Goal: Task Accomplishment & Management: Manage account settings

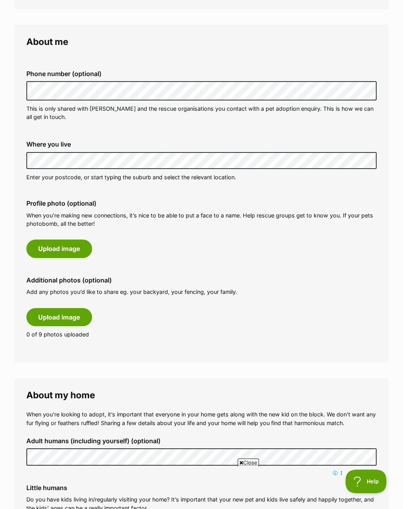
click at [42, 245] on button "Upload image" at bounding box center [59, 248] width 66 height 18
click at [49, 246] on button "Upload image" at bounding box center [59, 248] width 66 height 18
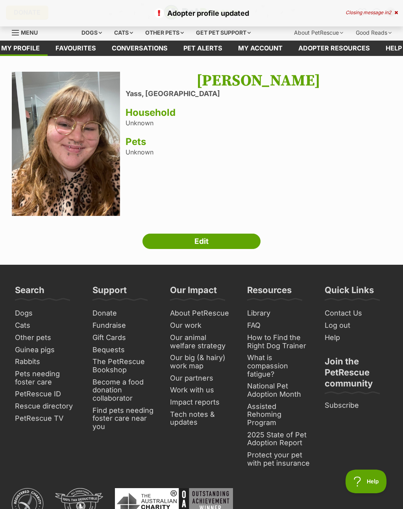
click at [235, 238] on link "Edit" at bounding box center [202, 242] width 118 height 16
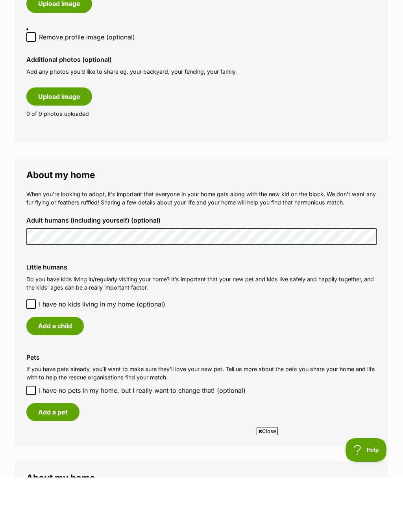
scroll to position [529, 0]
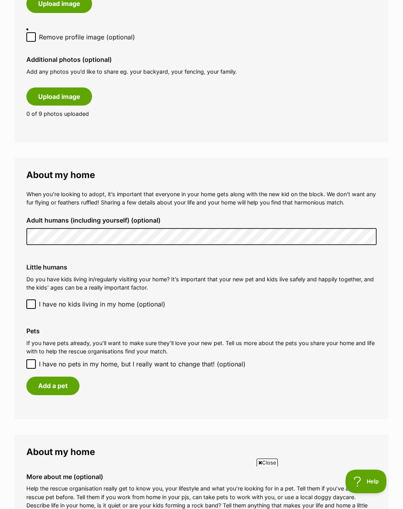
click at [38, 377] on button "Add a pet" at bounding box center [52, 386] width 53 height 18
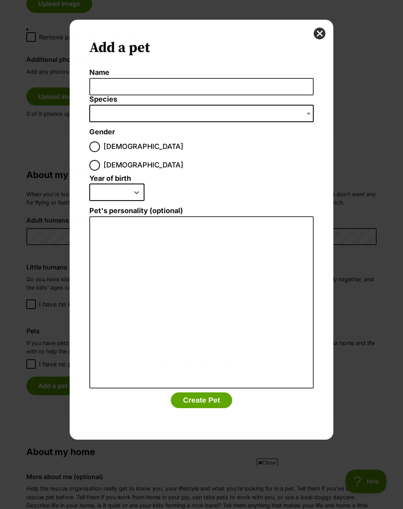
scroll to position [0, 0]
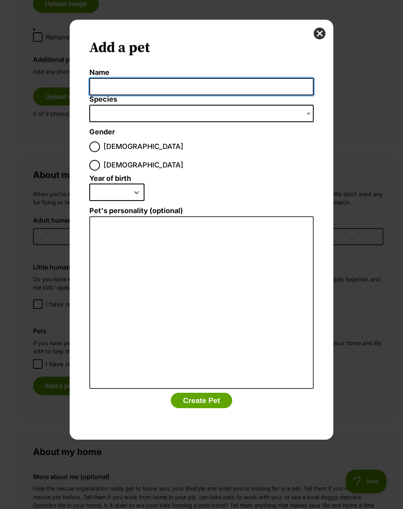
click at [110, 84] on input "Name" at bounding box center [201, 87] width 225 height 18
type input "Nibbler"
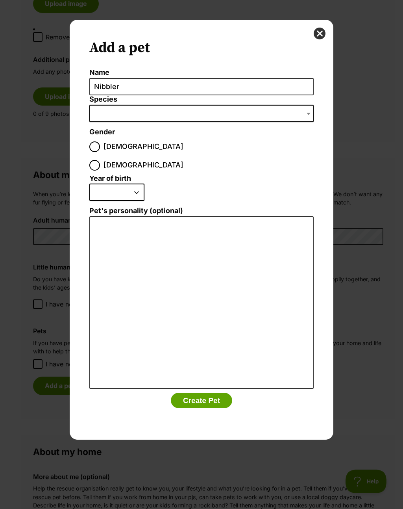
click at [120, 107] on span "Dialog Window - Close (Press escape to close)" at bounding box center [201, 113] width 225 height 17
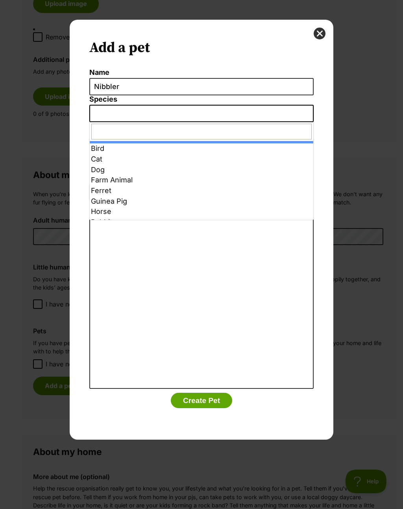
select select "1"
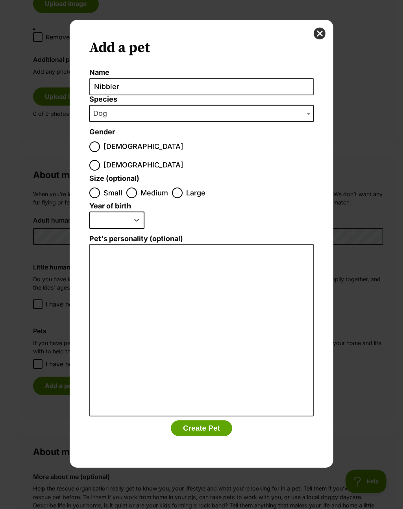
click at [95, 143] on input "Male" at bounding box center [94, 146] width 11 height 11
radio input "true"
click at [135, 188] on input "Medium" at bounding box center [131, 193] width 11 height 11
radio input "true"
click at [136, 212] on select "2025 2024 2023 2022 2021 2020 2019 2018 2017 2016 2015 2014 2013 2012 2011 2010…" at bounding box center [116, 220] width 55 height 17
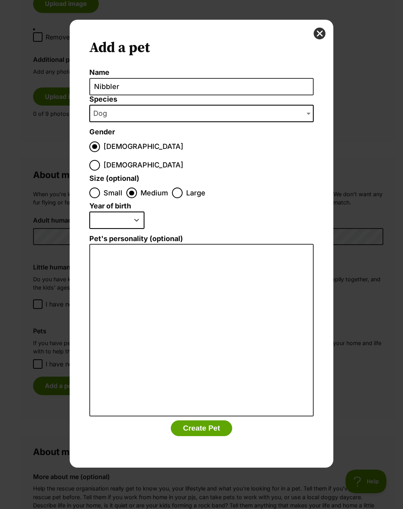
click at [134, 212] on select "2025 2024 2023 2022 2021 2020 2019 2018 2017 2016 2015 2014 2013 2012 2011 2010…" at bounding box center [116, 220] width 55 height 17
select select "2016"
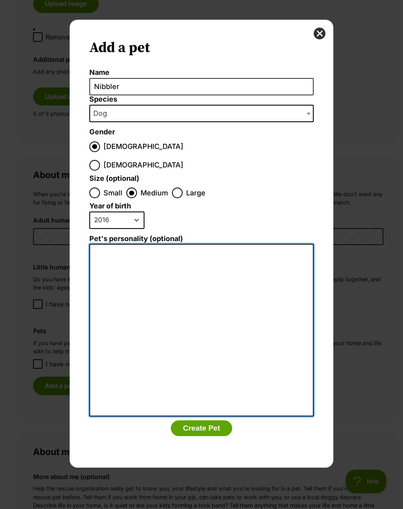
click at [173, 246] on textarea "Pet's personality (optional)" at bounding box center [201, 330] width 225 height 173
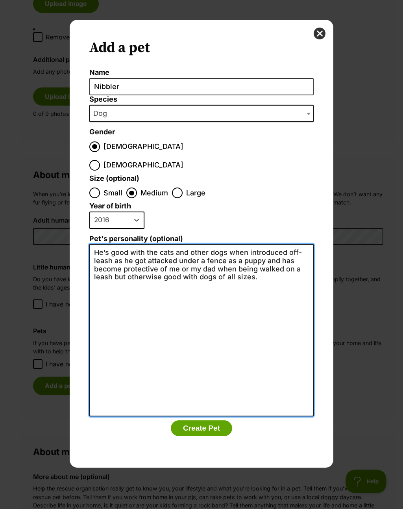
click at [288, 260] on textarea "He’s good with the cats and other dogs when introduced off-leash as he got atta…" at bounding box center [201, 330] width 225 height 173
type textarea "He’s good with the cats and other dogs when introduced off-leash as he got atta…"
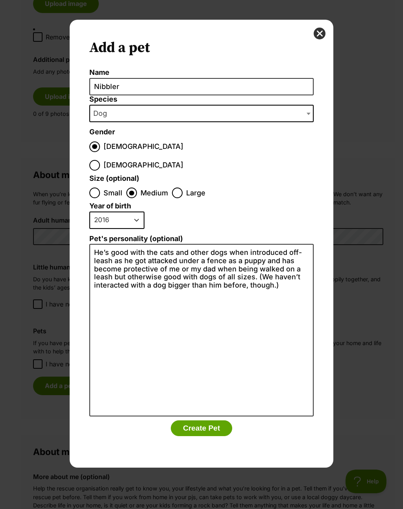
click at [206, 420] on button "Create Pet" at bounding box center [201, 428] width 61 height 16
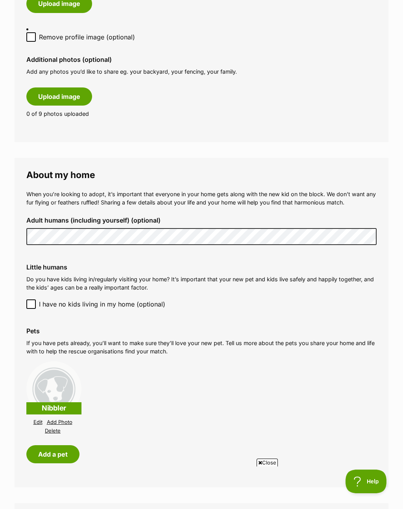
click at [59, 419] on link "Add Photo" at bounding box center [60, 422] width 26 height 6
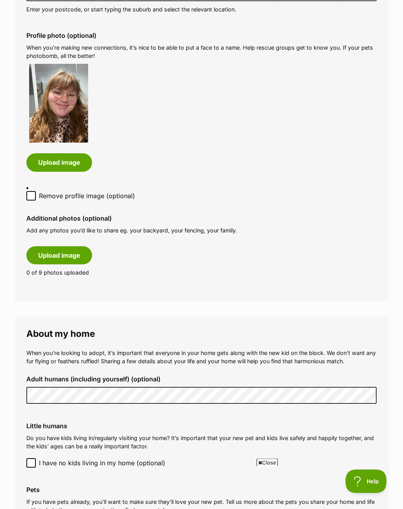
scroll to position [368, 0]
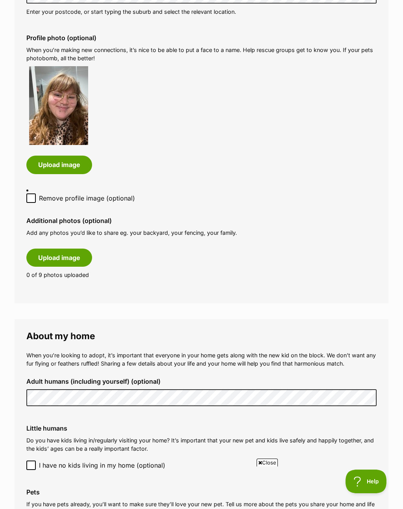
click at [45, 249] on button "Upload image" at bounding box center [59, 258] width 66 height 18
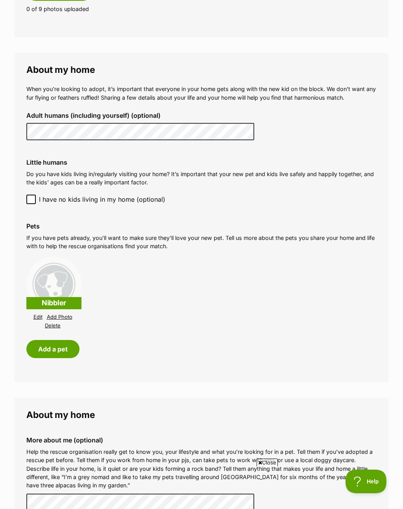
scroll to position [718, 0]
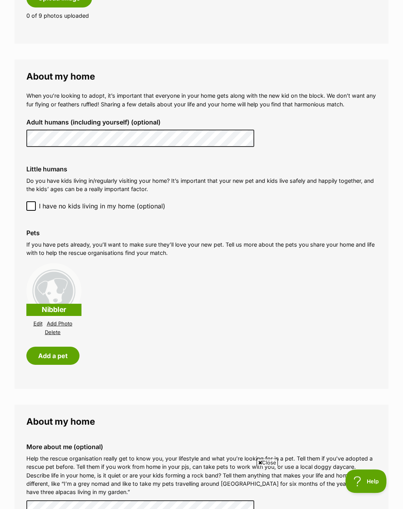
click at [55, 305] on img at bounding box center [53, 291] width 55 height 55
click at [58, 321] on link "Add Photo" at bounding box center [60, 324] width 26 height 6
click at [50, 347] on button "Add a pet" at bounding box center [52, 356] width 53 height 18
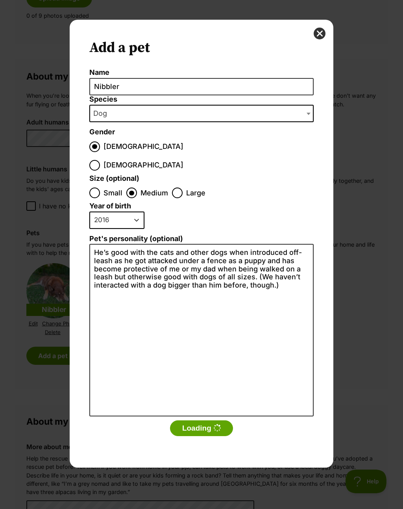
scroll to position [0, 0]
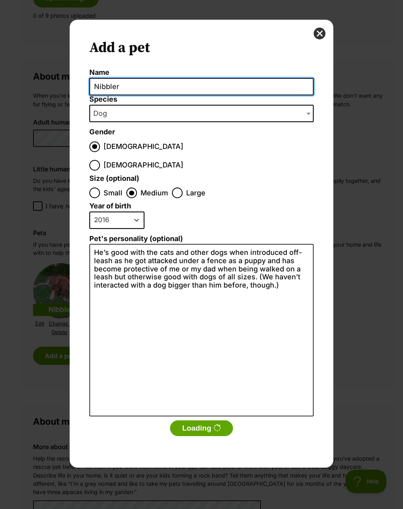
click at [282, 89] on input "Nibbler" at bounding box center [201, 87] width 225 height 18
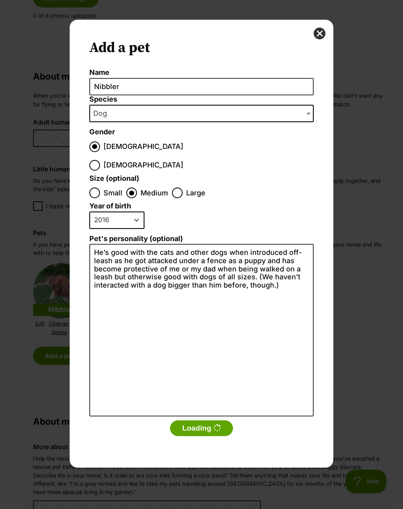
click at [321, 39] on button "close" at bounding box center [320, 34] width 12 height 12
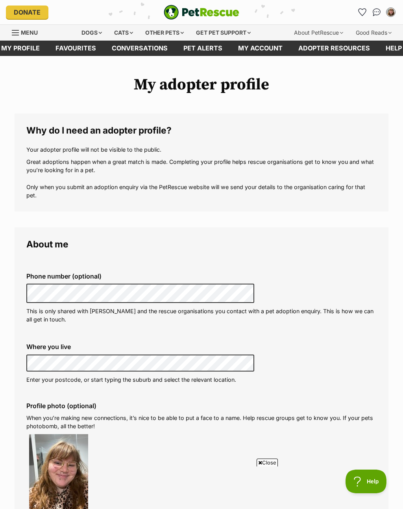
scroll to position [719, 0]
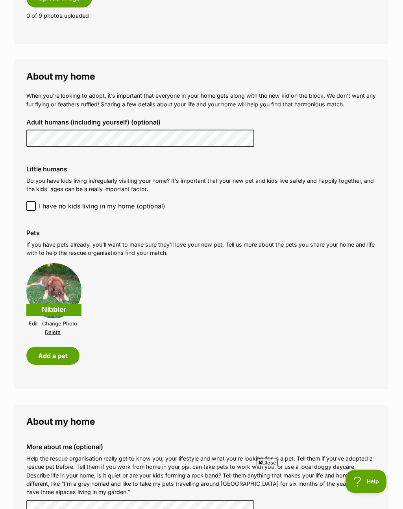
click at [38, 347] on button "Add a pet" at bounding box center [52, 356] width 53 height 18
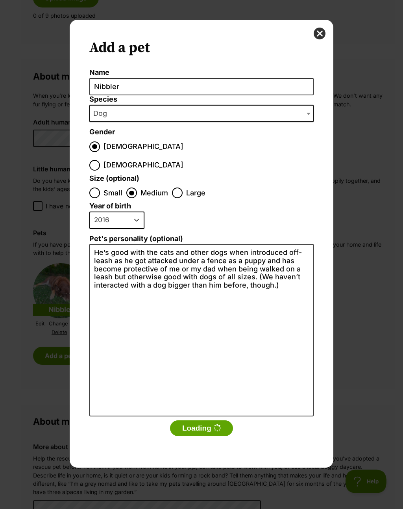
scroll to position [0, 0]
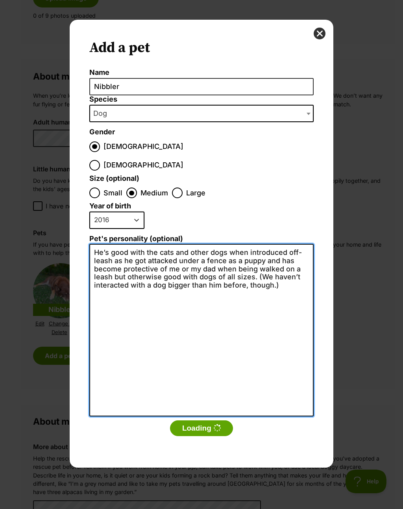
click at [275, 280] on textarea "He’s good with the cats and other dogs when introduced off-leash as he got atta…" at bounding box center [201, 330] width 225 height 173
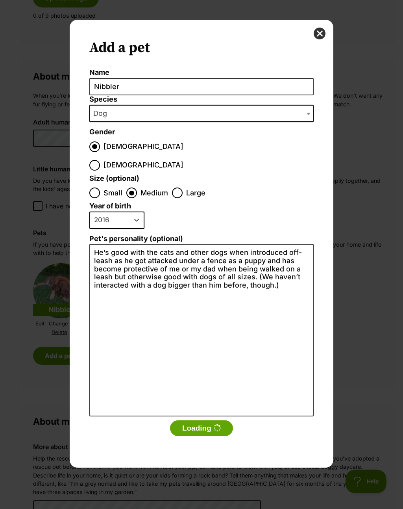
click at [325, 28] on div "Add a pet Name Nibbler Species Bird Cat Dog Farm Animal Ferret Guinea Pig Horse…" at bounding box center [202, 244] width 264 height 448
click at [321, 35] on button "close" at bounding box center [320, 34] width 12 height 12
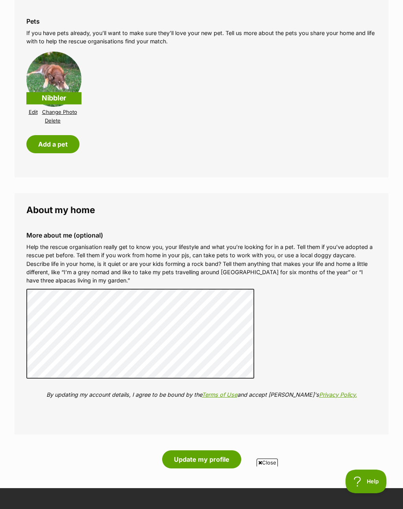
scroll to position [931, 0]
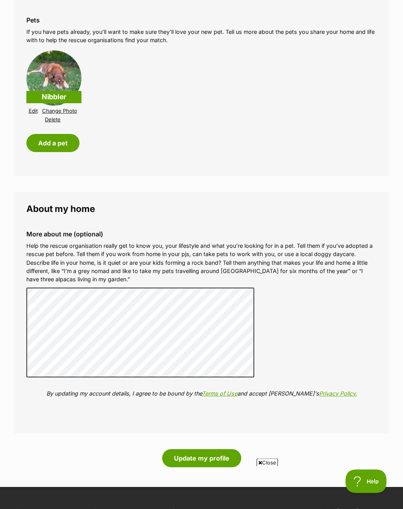
click at [225, 449] on button "Update my profile" at bounding box center [201, 458] width 79 height 18
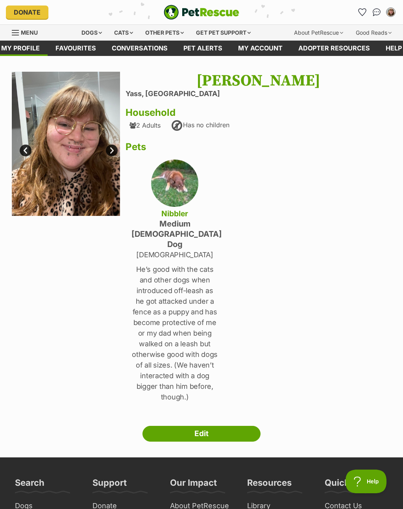
click at [112, 152] on link "Next" at bounding box center [112, 151] width 12 height 12
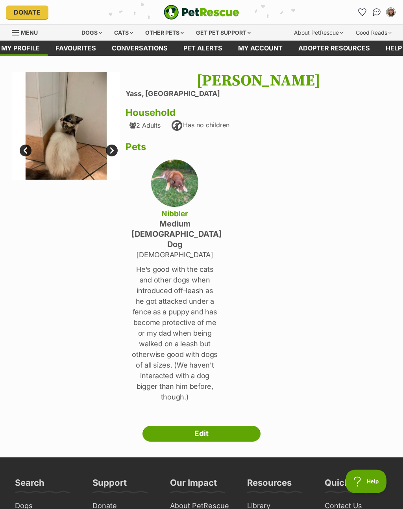
click at [114, 148] on link "Next" at bounding box center [112, 151] width 12 height 12
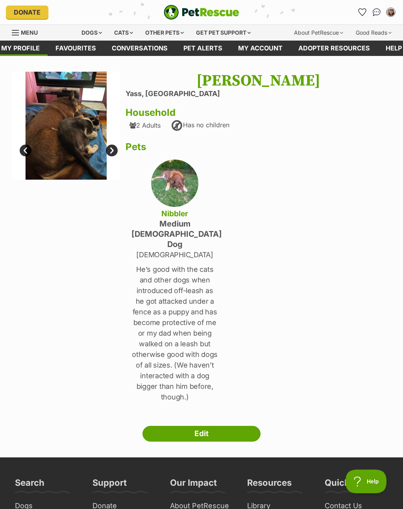
click at [114, 148] on link "Next" at bounding box center [112, 151] width 12 height 12
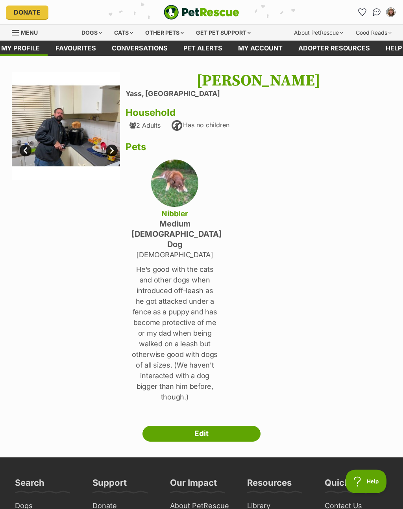
click at [217, 426] on link "Edit" at bounding box center [202, 434] width 118 height 16
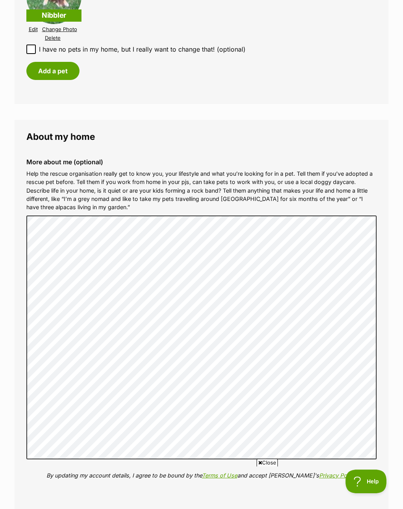
scroll to position [988, 0]
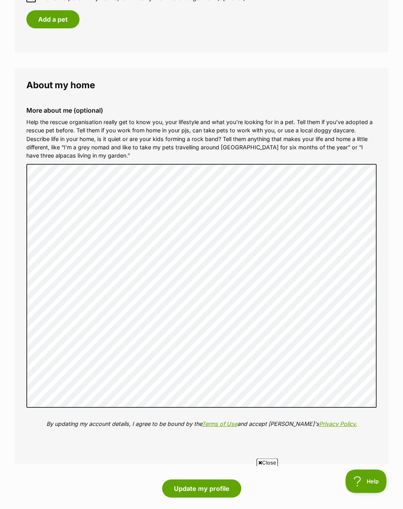
click at [216, 480] on button "Update my profile" at bounding box center [201, 489] width 79 height 18
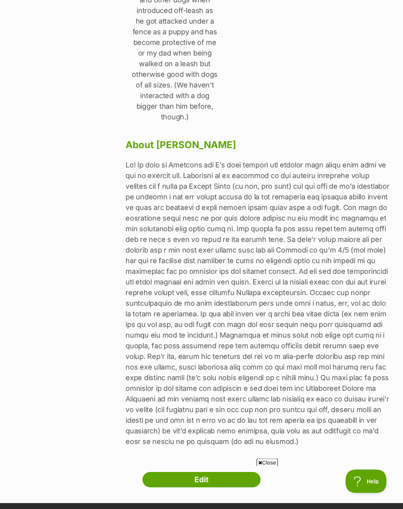
scroll to position [299, 0]
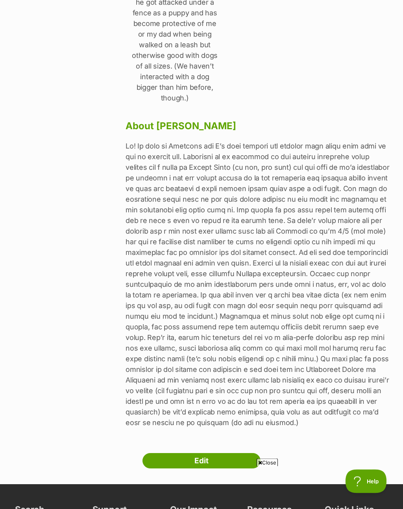
click at [222, 453] on link "Edit" at bounding box center [202, 461] width 118 height 16
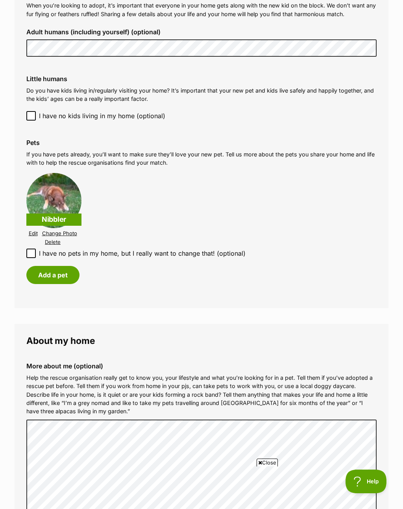
scroll to position [809, 0]
click at [55, 266] on button "Add a pet" at bounding box center [52, 275] width 53 height 18
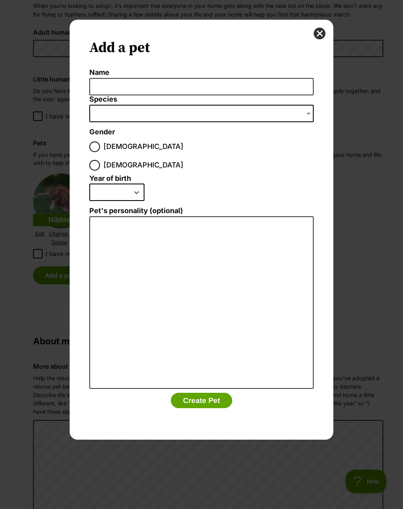
scroll to position [0, 0]
click at [101, 144] on label "[DEMOGRAPHIC_DATA]" at bounding box center [136, 146] width 94 height 11
click at [100, 144] on input "[DEMOGRAPHIC_DATA]" at bounding box center [94, 146] width 11 height 11
radio input "true"
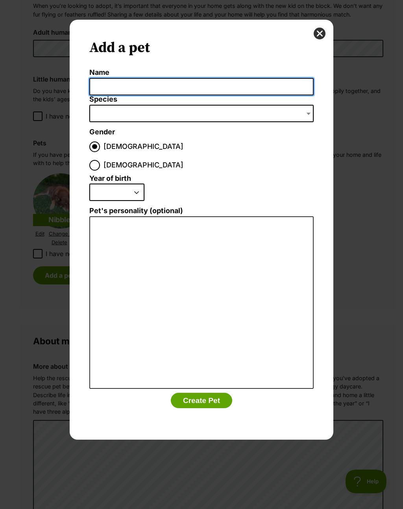
click at [175, 90] on input "Name" at bounding box center [201, 87] width 225 height 18
type input "Hunter"
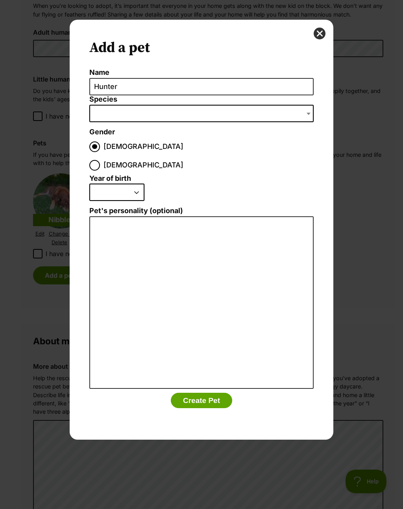
click at [108, 112] on span "Dialog Window - Close (Press escape to close)" at bounding box center [201, 113] width 225 height 17
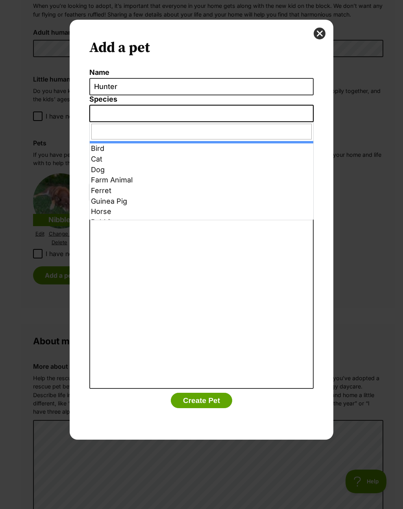
select select "2"
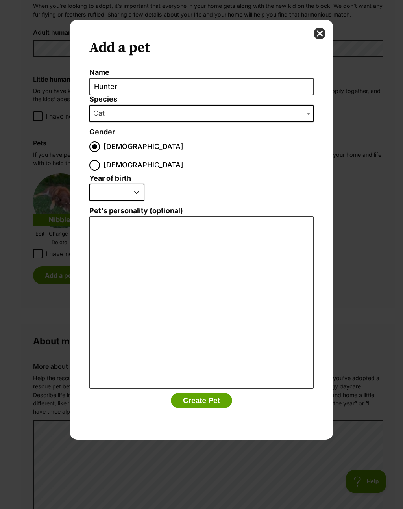
click at [132, 184] on select "2025 2024 2023 2022 2021 2020 2019 2018 2017 2016 2015 2014 2013 2012 2011 2010…" at bounding box center [116, 192] width 55 height 17
select select "2019"
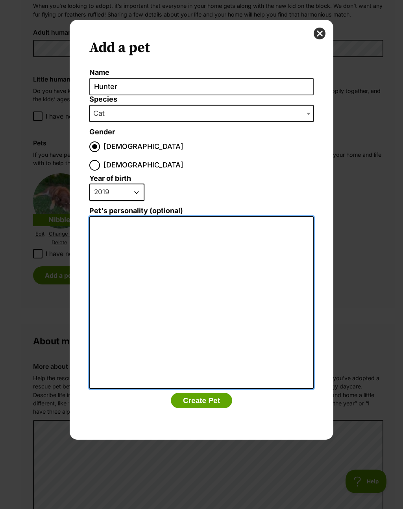
click at [106, 216] on textarea "Pet's personality (optional)" at bounding box center [201, 302] width 225 height 173
type textarea "Hunter is a bit standoffish when it comes to new animals but when we"
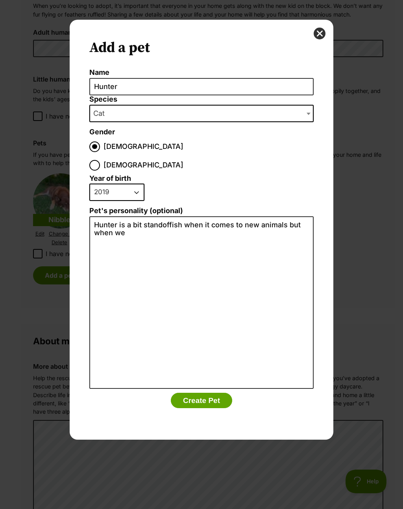
click at [112, 184] on select "2025 2024 2023 2022 2021 2020 2019 2018 2017 2016 2015 2014 2013 2012 2011 2010…" at bounding box center [116, 192] width 55 height 17
select select "2017"
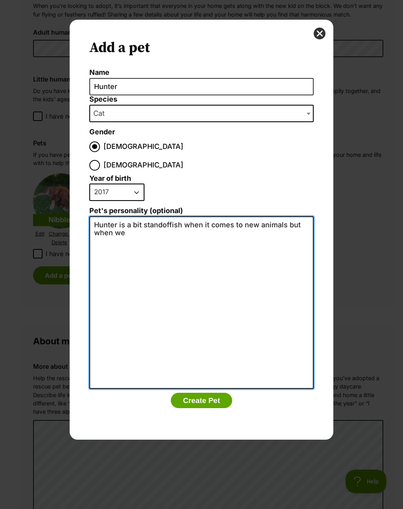
click at [146, 220] on textarea "Hunter is a bit standoffish when it comes to new animals but when we" at bounding box center [201, 302] width 225 height 173
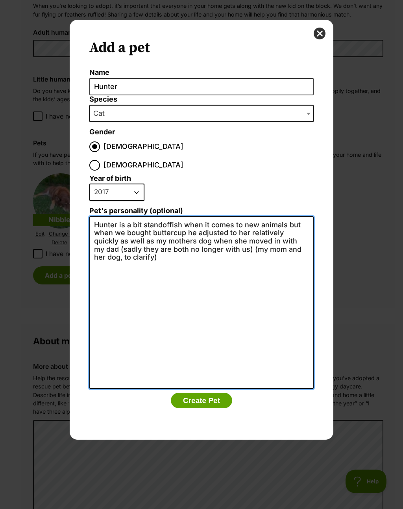
click at [300, 220] on textarea "Hunter is a bit standoffish when it comes to new animals but when we bought but…" at bounding box center [201, 302] width 225 height 173
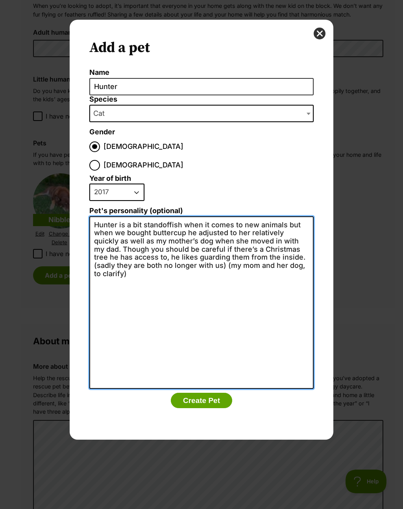
click at [266, 238] on textarea "Hunter is a bit standoffish when it comes to new animals but when we bought but…" at bounding box center [201, 302] width 225 height 173
click at [269, 239] on textarea "Hunter is a bit standoffish when it comes to new animals but when we bought but…" at bounding box center [201, 302] width 225 height 173
click at [305, 217] on textarea "Hunter is a bit standoffish when it comes to new animals but when we bought but…" at bounding box center [201, 302] width 225 height 173
click at [303, 221] on textarea "Hunter is a bit standoffish when it comes to new animals but when we bought but…" at bounding box center [201, 302] width 225 height 173
click at [304, 220] on textarea "Hunter is a bit standoffish when it comes to new animals but when we bought but…" at bounding box center [201, 302] width 225 height 173
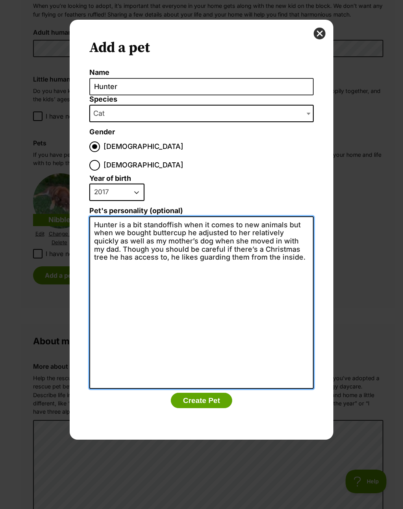
paste textarea "(sadly they are both no longer with us) (my mom and her dog, to clarify)"
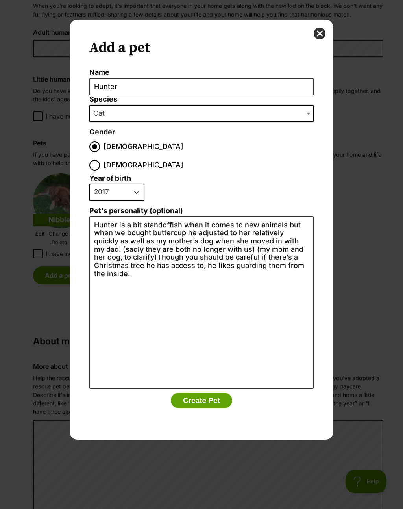
click at [218, 393] on button "Create Pet" at bounding box center [201, 401] width 61 height 16
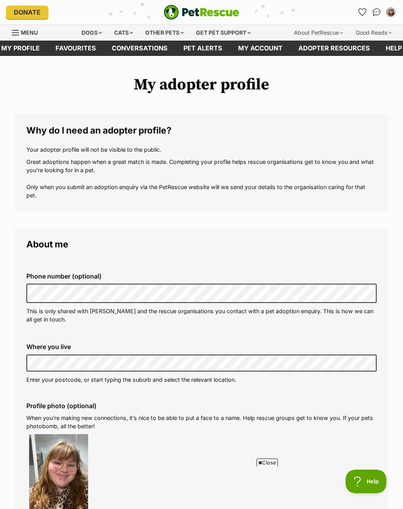
scroll to position [809, 0]
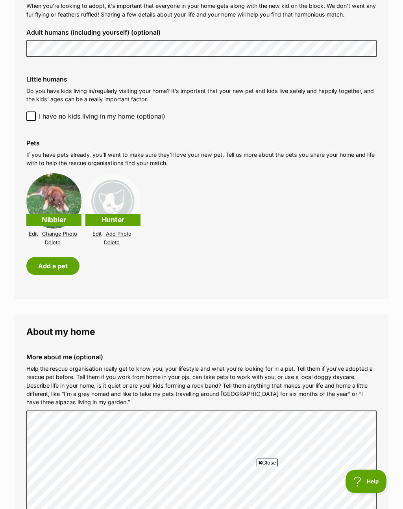
click at [125, 231] on link "Add Photo" at bounding box center [119, 234] width 26 height 6
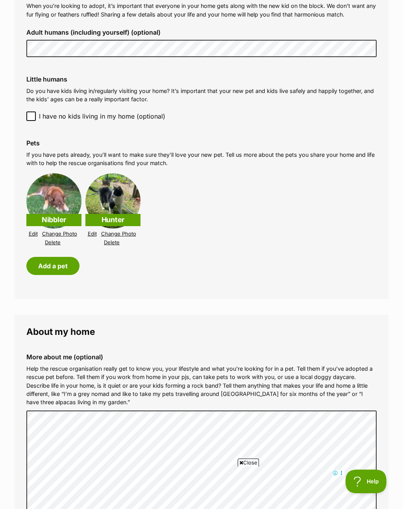
click at [93, 231] on link "Edit" at bounding box center [92, 234] width 9 height 6
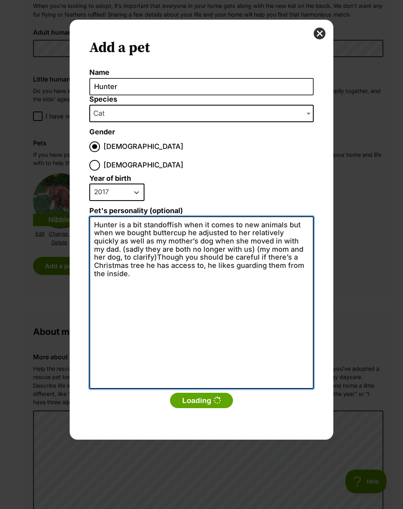
click at [304, 262] on textarea "Hunter is a bit standoffish when it comes to new animals but when we bought but…" at bounding box center [201, 302] width 225 height 173
type textarea "Hunter is a bit standoffish when it comes to new animals but when we bought but…"
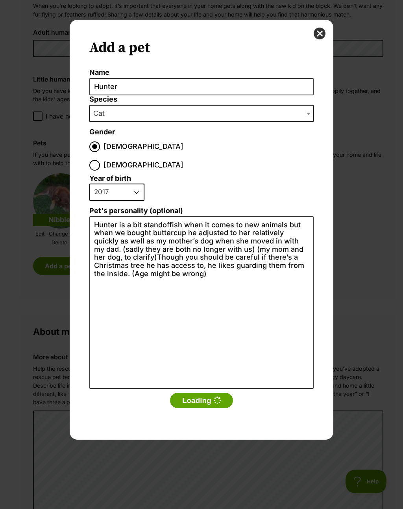
click at [213, 397] on icon "Dialog Window - Close (Press escape to close)" at bounding box center [216, 400] width 7 height 7
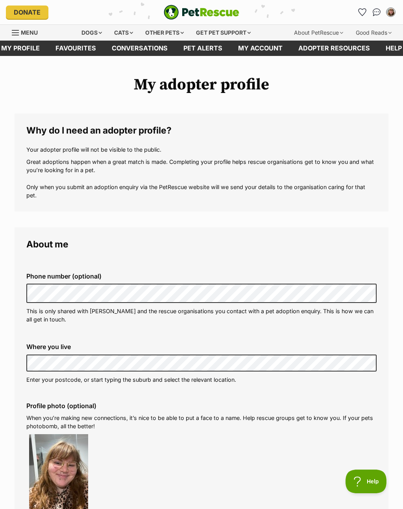
scroll to position [809, 0]
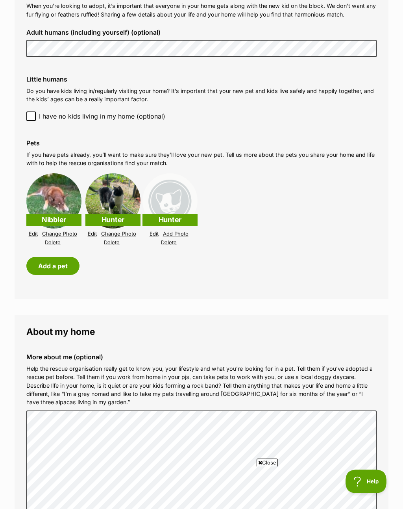
click at [175, 239] on link "Delete" at bounding box center [169, 242] width 16 height 6
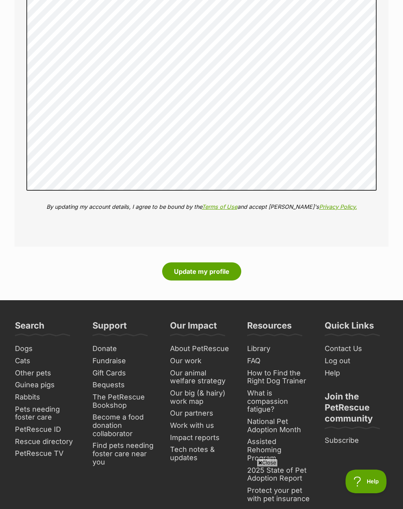
scroll to position [1264, 0]
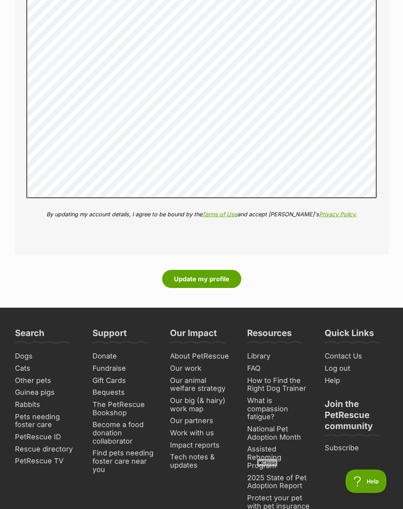
click at [227, 270] on button "Update my profile" at bounding box center [201, 279] width 79 height 18
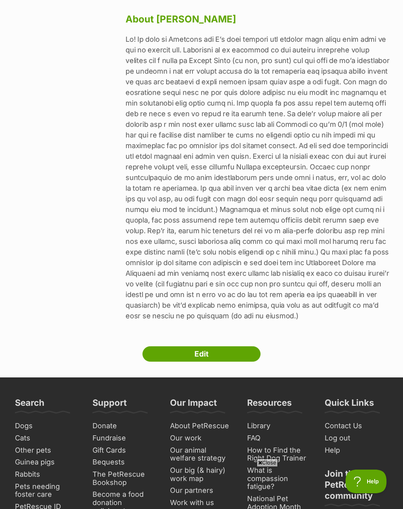
scroll to position [443, 0]
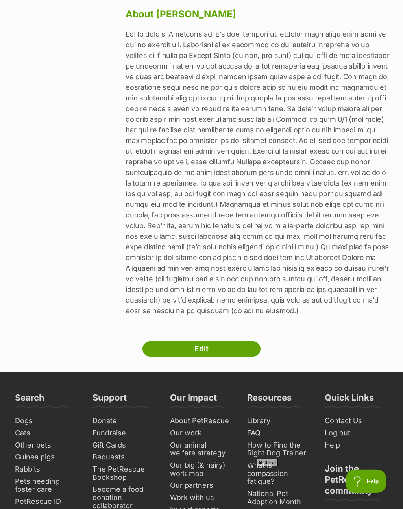
click at [236, 342] on link "Edit" at bounding box center [202, 350] width 118 height 16
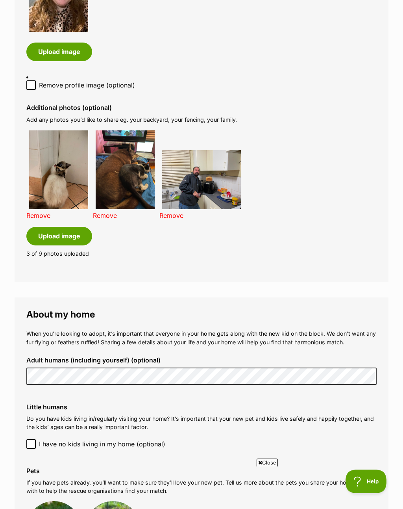
click at [34, 212] on link "Remove" at bounding box center [38, 216] width 24 height 8
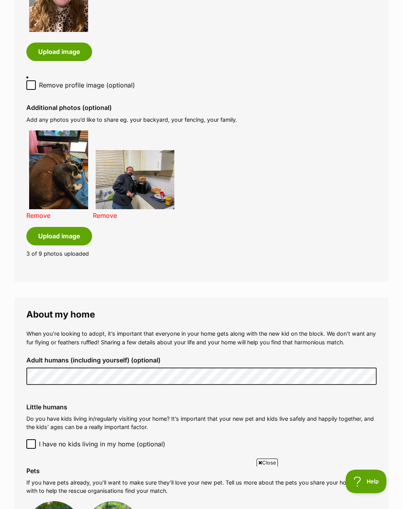
click at [34, 212] on link "Remove" at bounding box center [38, 216] width 24 height 8
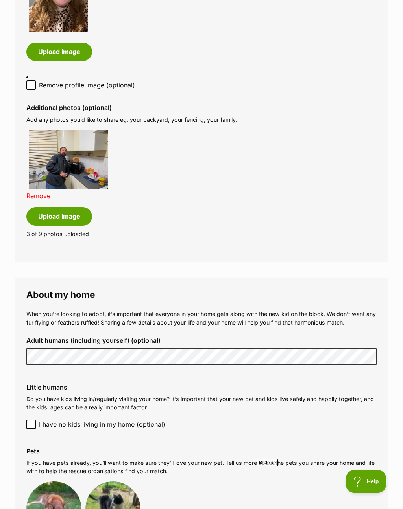
click at [43, 207] on button "Upload image" at bounding box center [59, 216] width 66 height 18
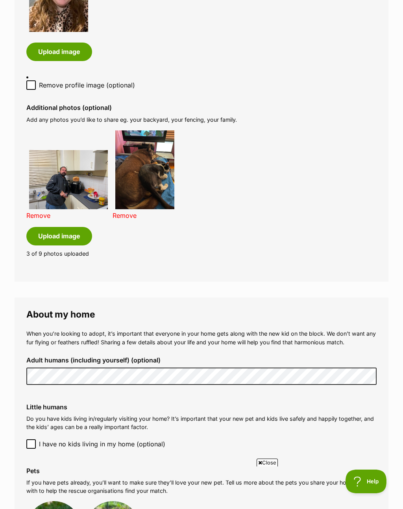
click at [48, 229] on button "Upload image" at bounding box center [59, 236] width 66 height 18
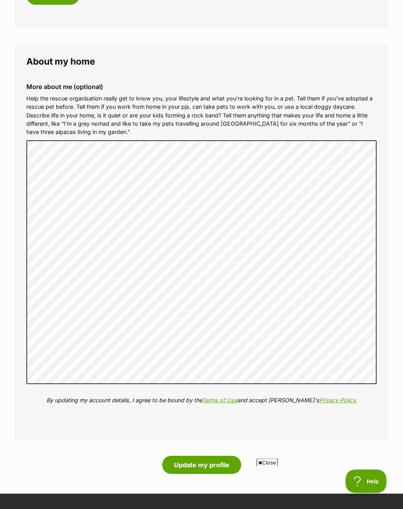
scroll to position [1095, 0]
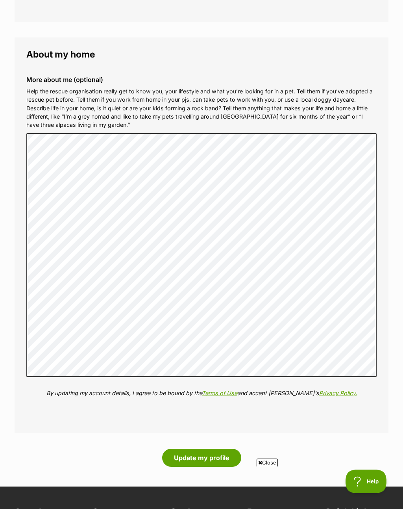
click at [212, 449] on button "Update my profile" at bounding box center [201, 458] width 79 height 18
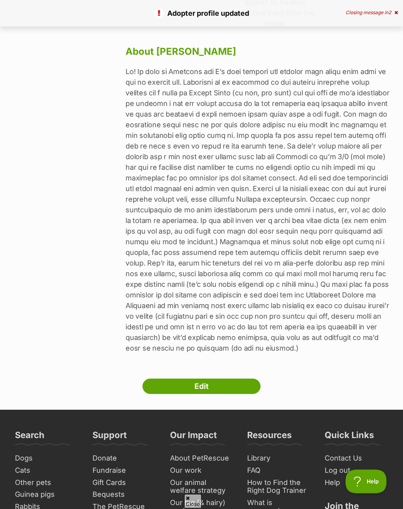
scroll to position [417, 0]
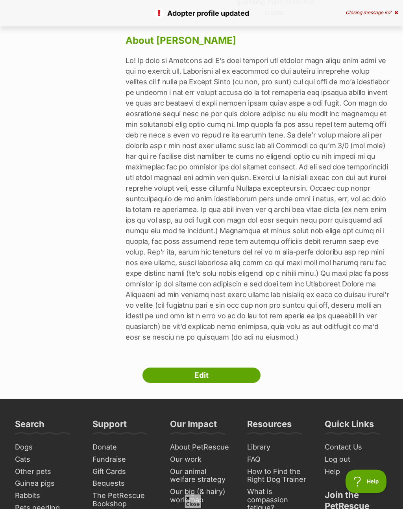
click at [242, 370] on link "Edit" at bounding box center [202, 376] width 118 height 16
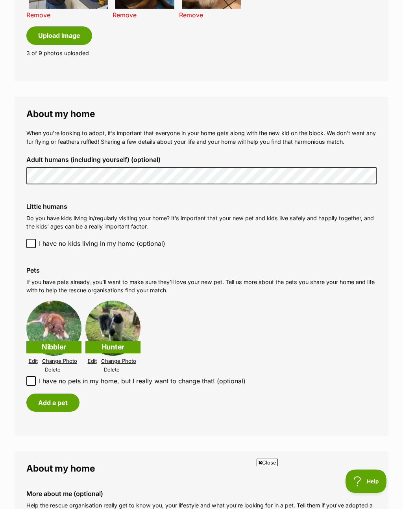
scroll to position [683, 0]
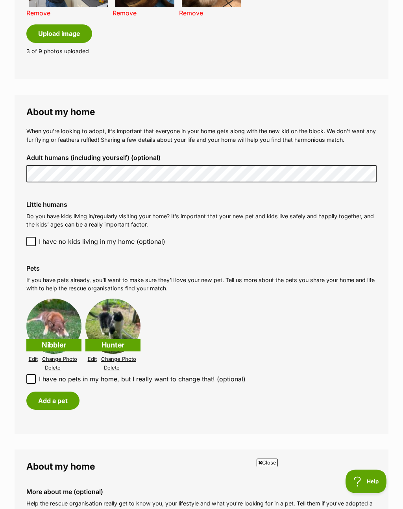
click at [54, 392] on button "Add a pet" at bounding box center [52, 401] width 53 height 18
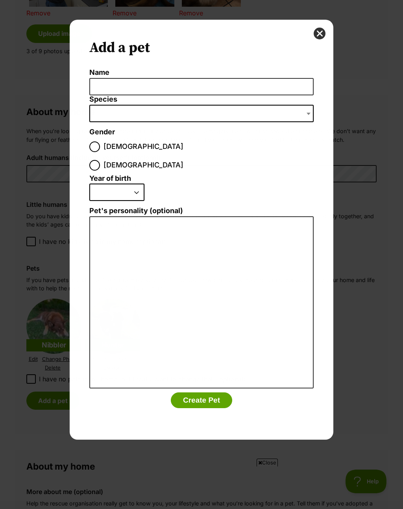
scroll to position [0, 0]
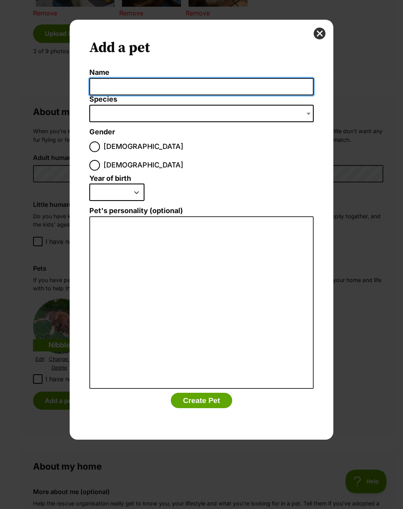
click at [251, 84] on input "Name" at bounding box center [201, 87] width 225 height 18
type input "Buttercup"
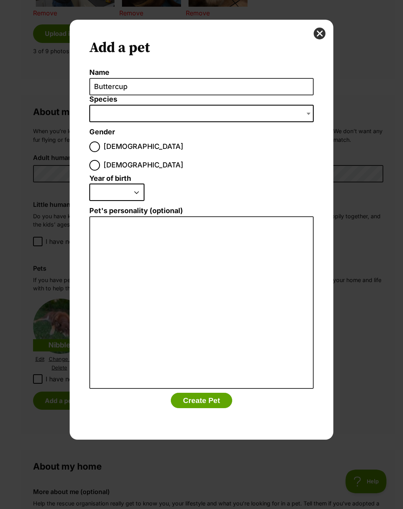
click at [112, 111] on span "Dialog Window - Close (Press escape to close)" at bounding box center [201, 113] width 225 height 17
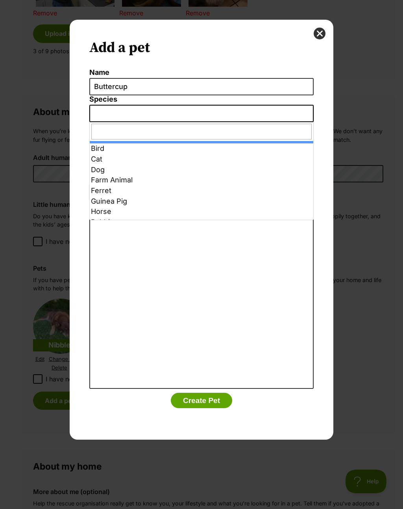
select select "2"
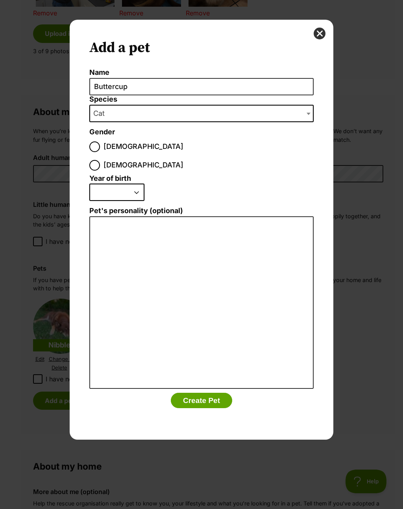
click at [100, 160] on input "[DEMOGRAPHIC_DATA]" at bounding box center [94, 165] width 11 height 11
radio input "true"
click at [113, 184] on select "2025 2024 2023 2022 2021 2020 2019 2018 2017 2016 2015 2014 2013 2012 2011 2010…" at bounding box center [116, 192] width 55 height 17
select select "2019"
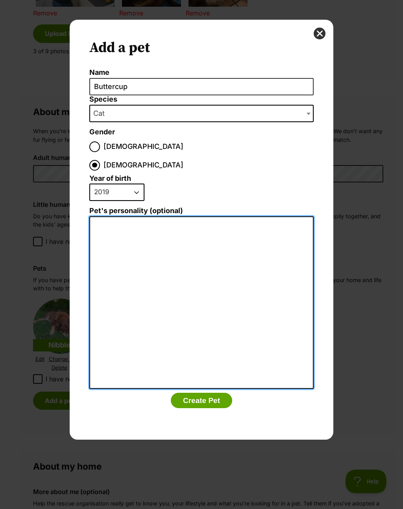
click at [114, 216] on textarea "Pet's personality (optional)" at bounding box center [201, 302] width 225 height 173
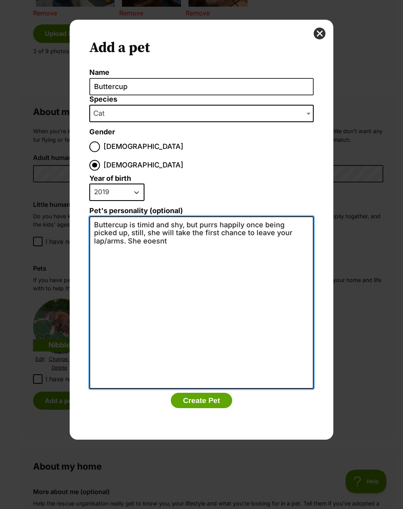
click at [117, 222] on textarea "Buttercup is timid and shy, but purrs happily once being picked up, still, she …" at bounding box center [201, 302] width 225 height 173
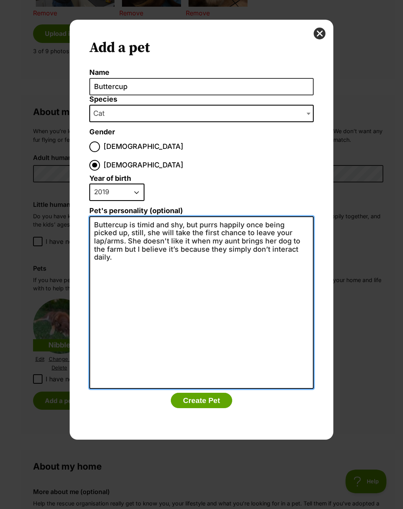
type textarea "Buttercup is timid and shy, but purrs happily once being picked up, still, she …"
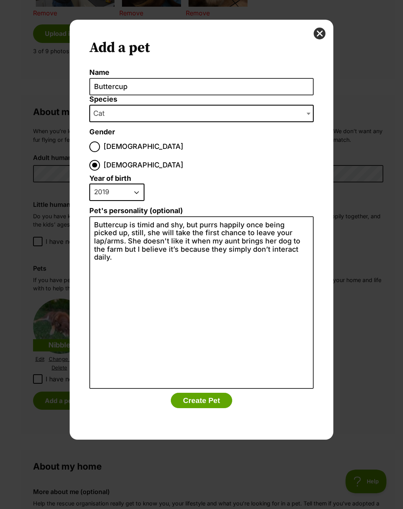
click at [215, 393] on button "Create Pet" at bounding box center [201, 401] width 61 height 16
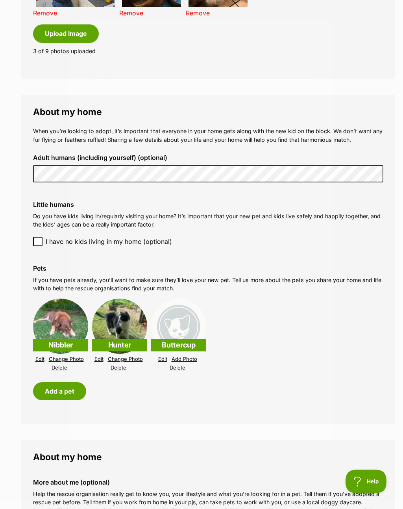
scroll to position [683, 0]
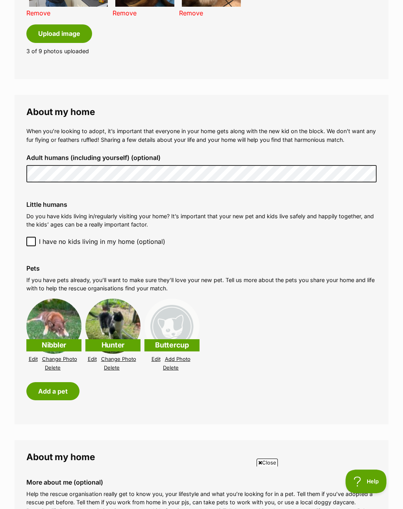
click at [186, 356] on link "Add Photo" at bounding box center [178, 359] width 26 height 6
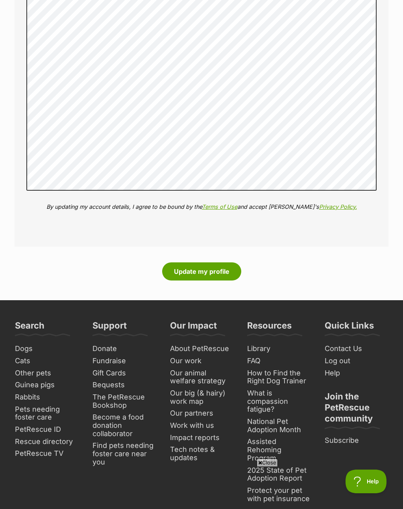
scroll to position [1269, 0]
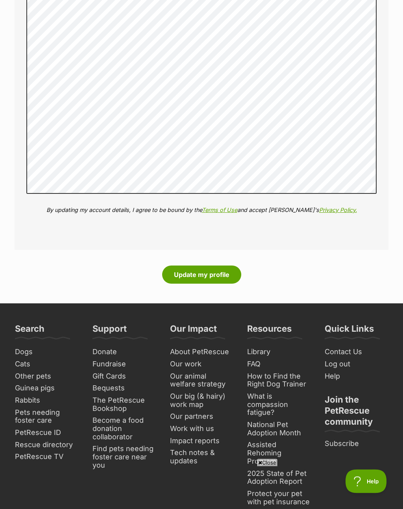
click at [214, 266] on button "Update my profile" at bounding box center [201, 275] width 79 height 18
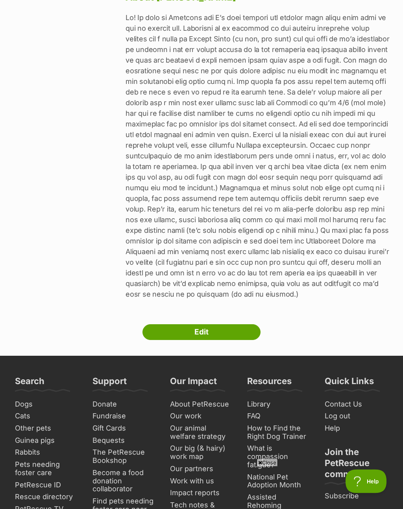
scroll to position [674, 0]
click at [234, 324] on link "Edit" at bounding box center [202, 332] width 118 height 16
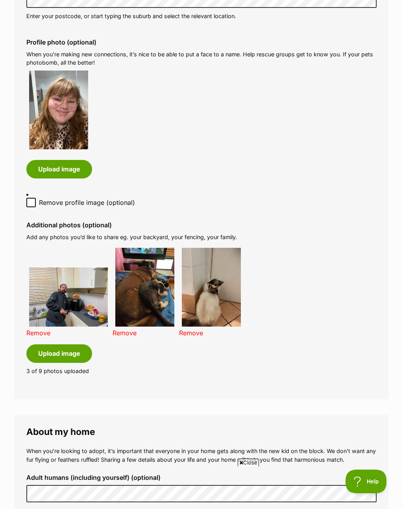
scroll to position [407, 0]
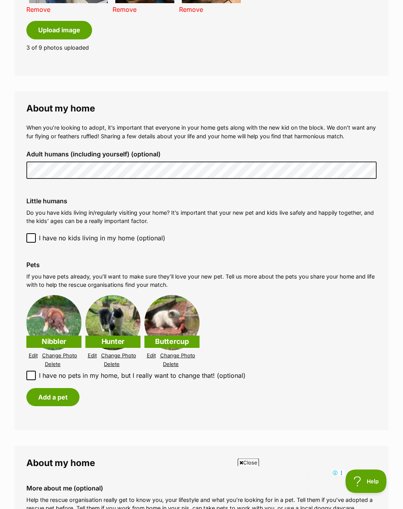
click at [154, 353] on link "Edit" at bounding box center [151, 356] width 9 height 6
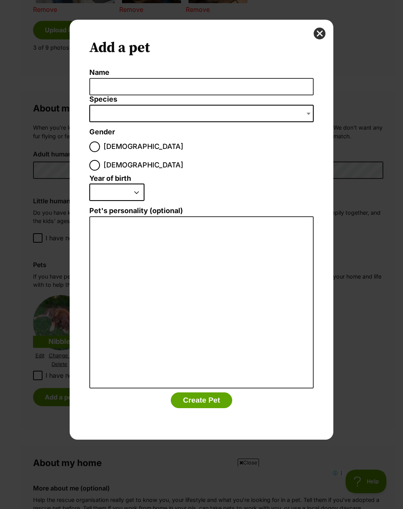
scroll to position [0, 0]
click at [319, 36] on button "close" at bounding box center [320, 34] width 12 height 12
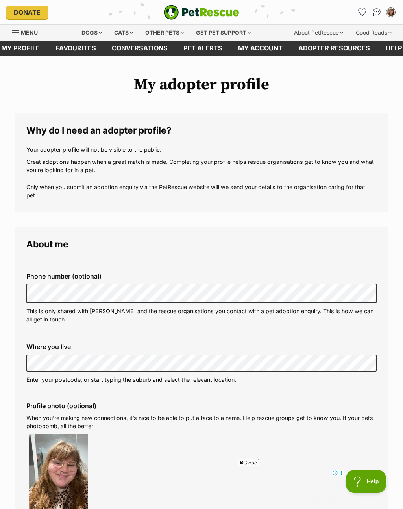
scroll to position [687, 0]
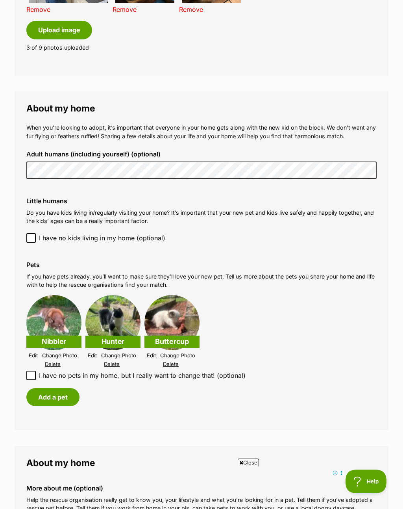
click at [151, 353] on link "Edit" at bounding box center [151, 356] width 9 height 6
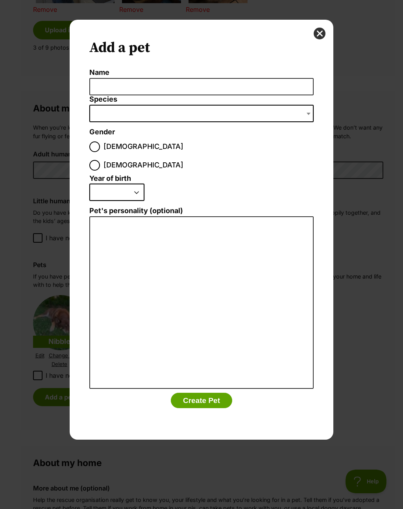
scroll to position [0, 0]
click at [321, 31] on button "close" at bounding box center [320, 34] width 12 height 12
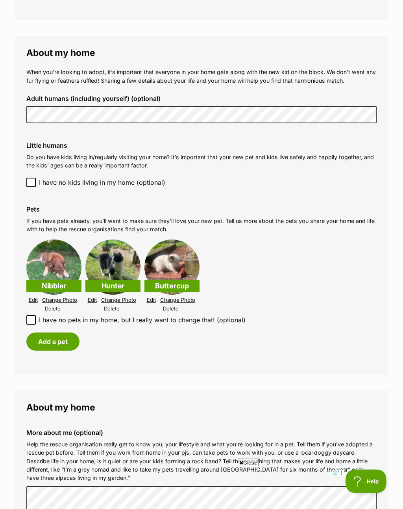
scroll to position [743, 0]
click at [43, 332] on button "Add a pet" at bounding box center [52, 341] width 53 height 18
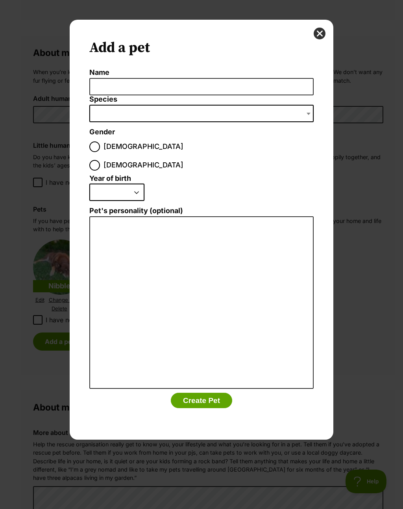
scroll to position [0, 0]
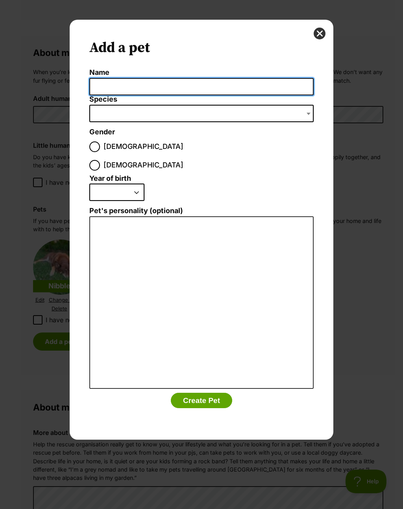
click at [109, 79] on input "Name" at bounding box center [201, 87] width 225 height 18
type input "Chickens"
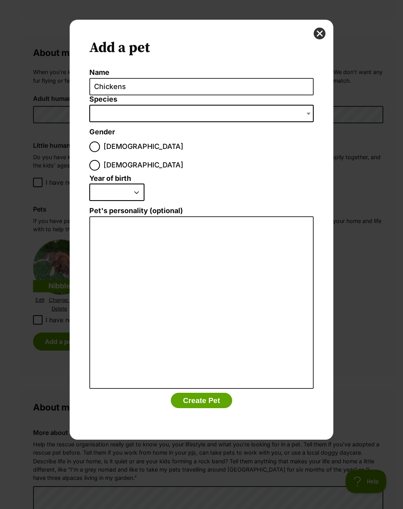
click at [93, 110] on span "Dialog Window - Close (Press escape to close)" at bounding box center [201, 113] width 225 height 17
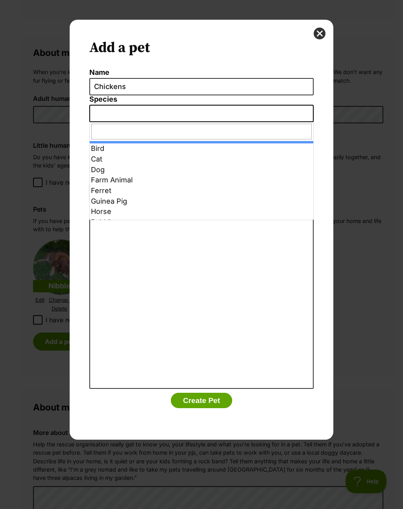
select select "35541"
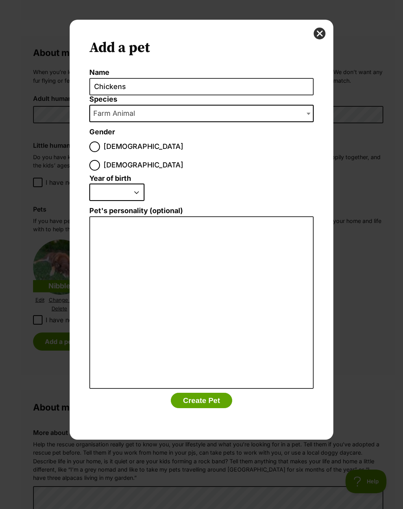
click at [100, 160] on input "Female" at bounding box center [94, 165] width 11 height 11
radio input "true"
click at [121, 184] on select "2025 2024 2023 2022 2021 2020 2019 2018 2017 2016 2015 2014 2013 2012 2011 2010…" at bounding box center [116, 192] width 55 height 17
select select "2023"
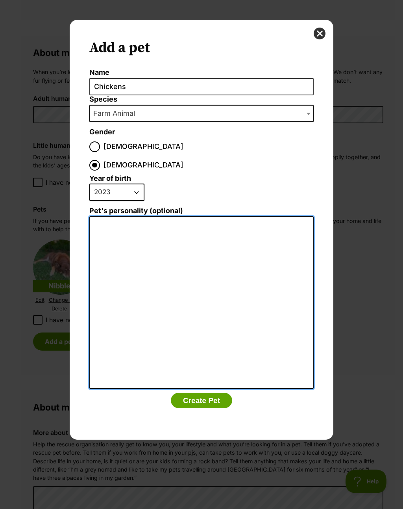
click at [231, 217] on textarea "Pet's personality (optional)" at bounding box center [201, 302] width 225 height 173
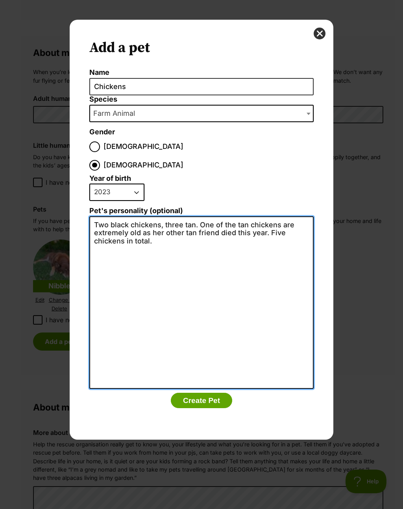
type textarea "Two black chickens, three tan. One of the tan chickens are extremely old as her…"
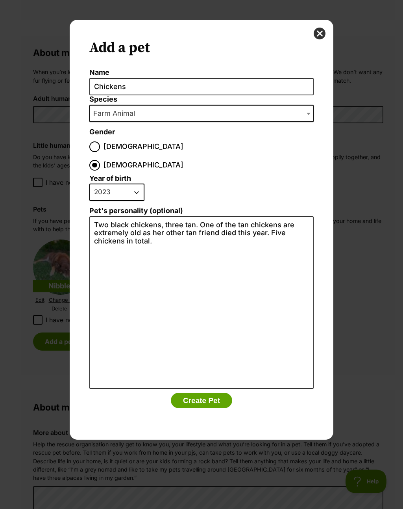
click at [210, 393] on button "Create Pet" at bounding box center [201, 401] width 61 height 16
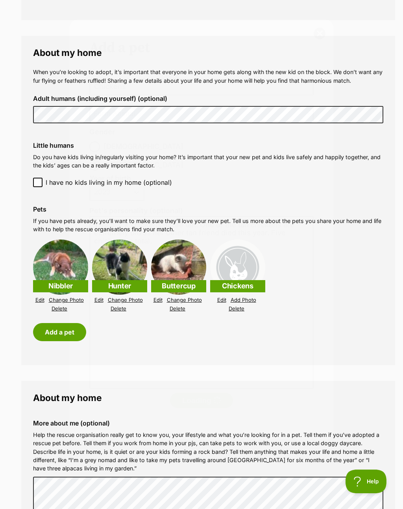
scroll to position [743, 0]
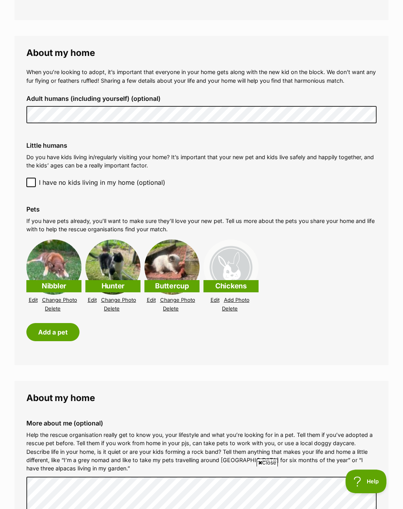
click at [148, 297] on link "Edit" at bounding box center [151, 300] width 9 height 6
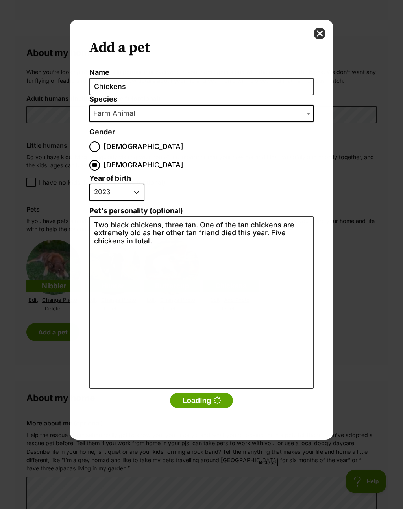
scroll to position [0, 0]
click at [319, 28] on button "close" at bounding box center [320, 34] width 12 height 12
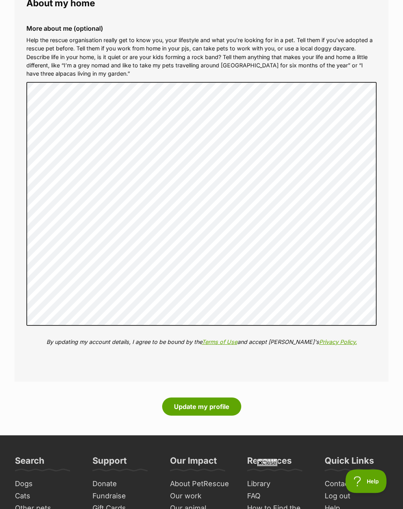
scroll to position [1137, 0]
click at [222, 398] on button "Update my profile" at bounding box center [201, 407] width 79 height 18
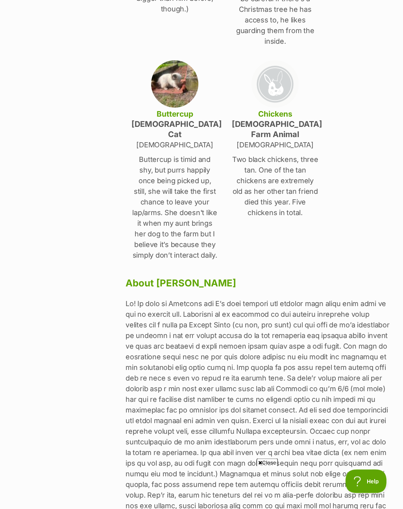
scroll to position [399, 0]
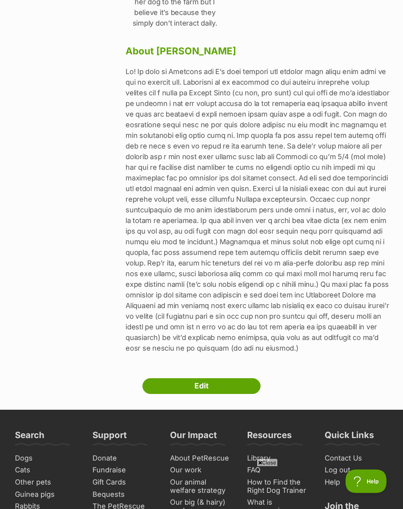
scroll to position [620, 0]
click at [170, 378] on link "Edit" at bounding box center [202, 386] width 118 height 16
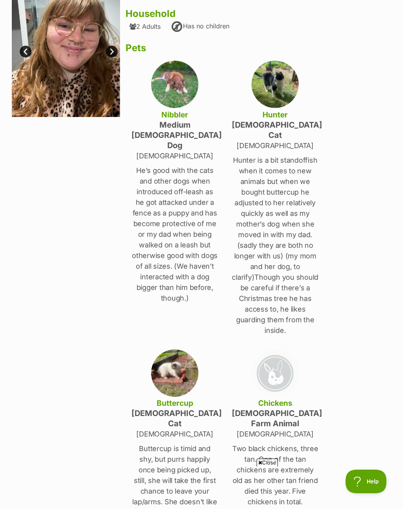
scroll to position [0, 0]
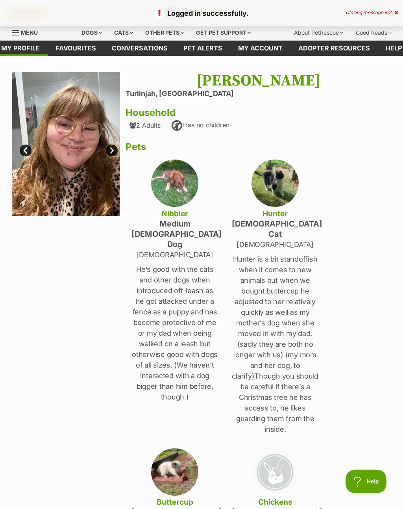
click at [392, 11] on div "Closing message in 2" at bounding box center [372, 13] width 52 height 6
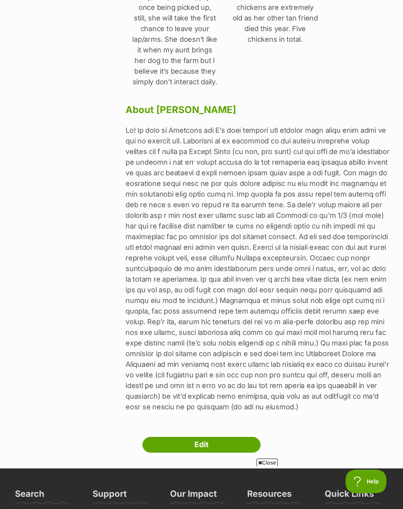
scroll to position [563, 0]
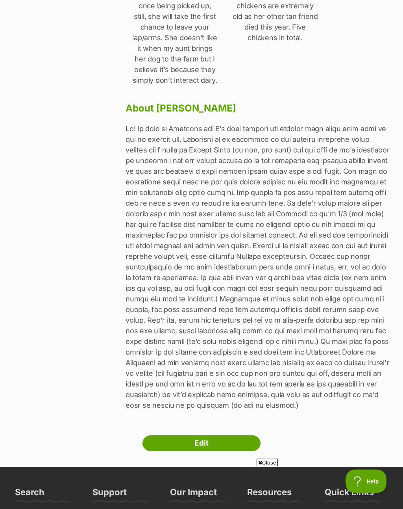
click at [167, 436] on link "Edit" at bounding box center [202, 444] width 118 height 16
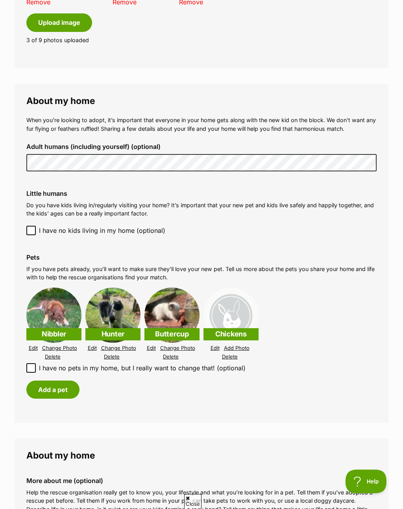
scroll to position [697, 0]
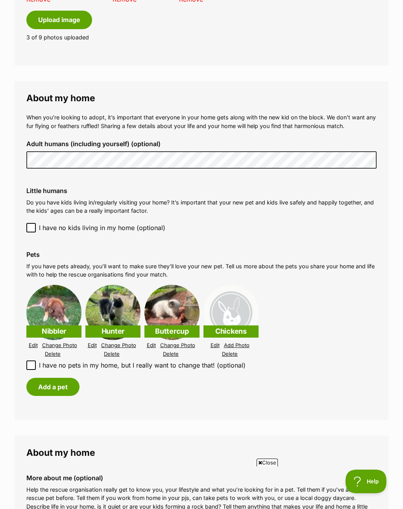
click at [95, 342] on link "Edit" at bounding box center [92, 345] width 9 height 6
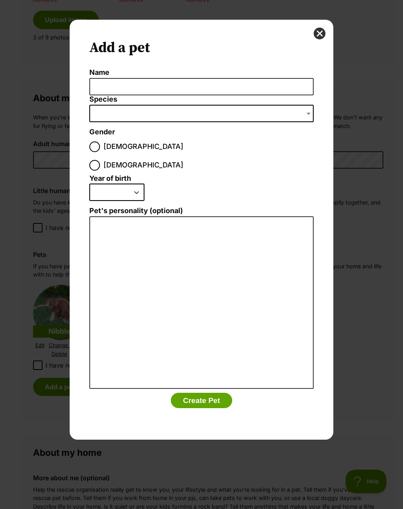
scroll to position [0, 0]
click at [323, 29] on button "close" at bounding box center [320, 34] width 12 height 12
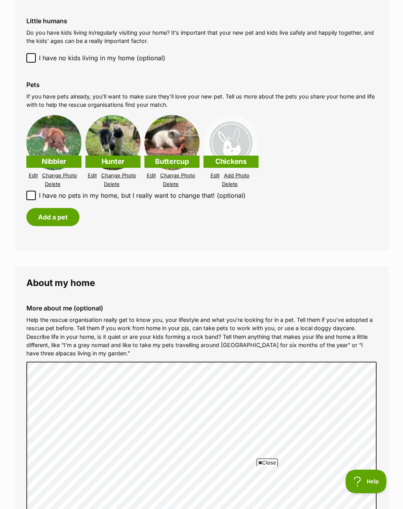
scroll to position [863, 0]
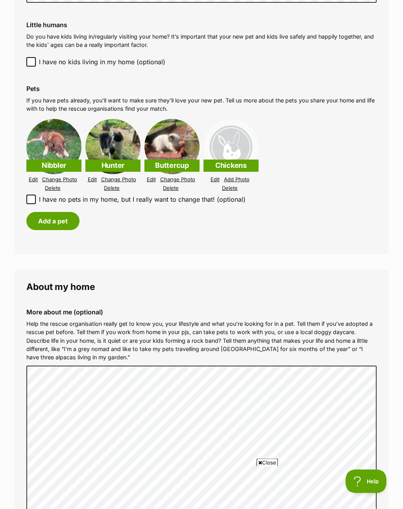
click at [93, 177] on link "Edit" at bounding box center [92, 180] width 9 height 6
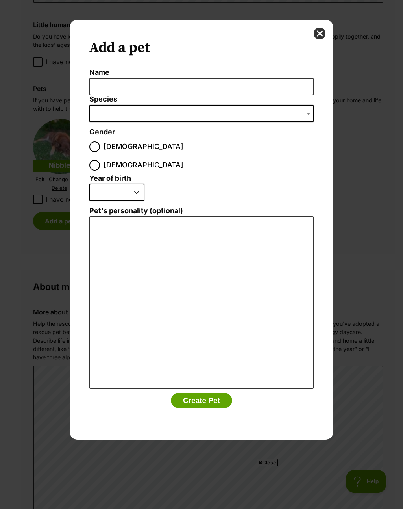
scroll to position [0, 0]
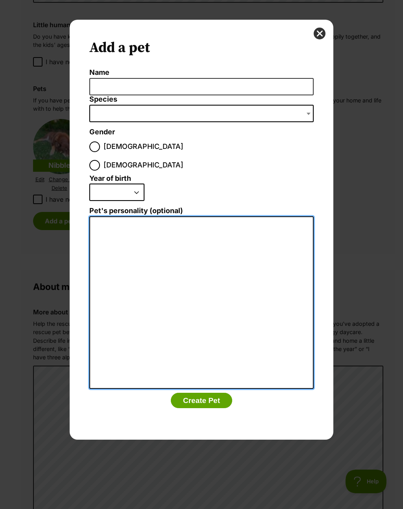
click at [105, 222] on textarea "Pet's personality (optional)" at bounding box center [201, 302] width 225 height 173
type textarea "Deeee"
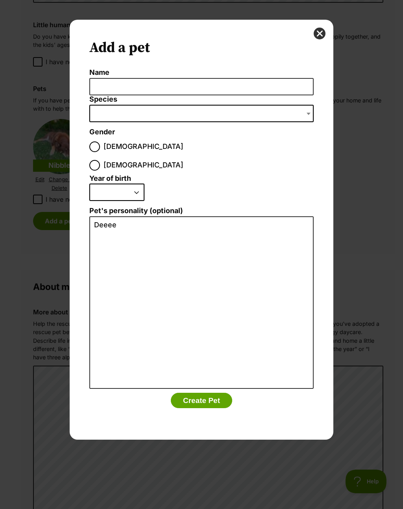
click at [182, 393] on button "Create Pet" at bounding box center [201, 401] width 61 height 16
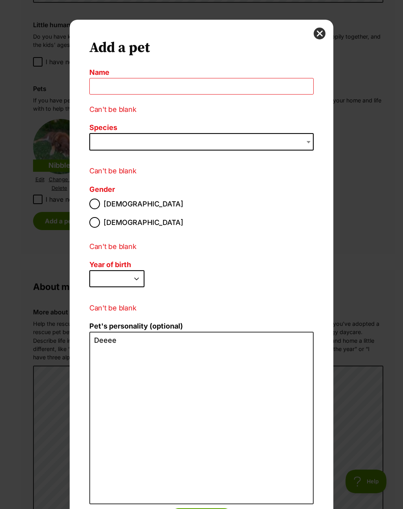
click at [316, 35] on button "close" at bounding box center [320, 34] width 12 height 12
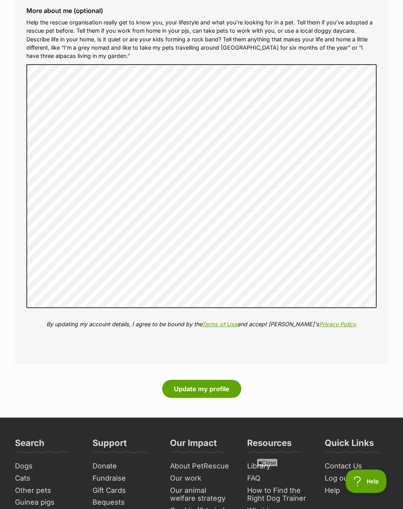
scroll to position [1163, 0]
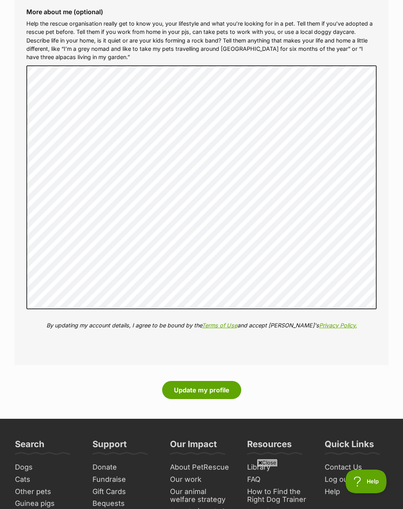
click at [213, 381] on button "Update my profile" at bounding box center [201, 390] width 79 height 18
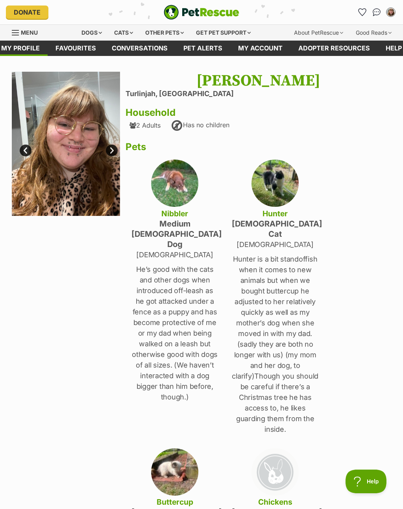
scroll to position [1, 0]
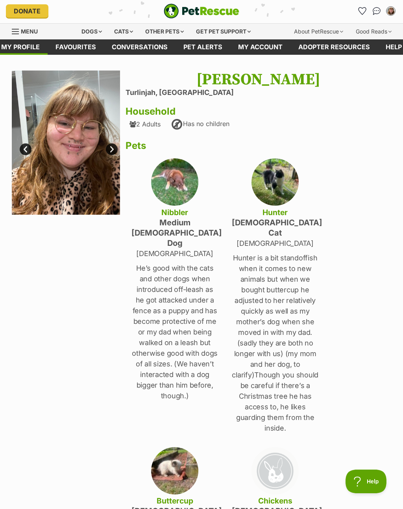
click at [119, 148] on img at bounding box center [66, 143] width 108 height 144
click at [102, 152] on img at bounding box center [66, 143] width 108 height 144
click at [106, 152] on link "Next" at bounding box center [112, 149] width 12 height 12
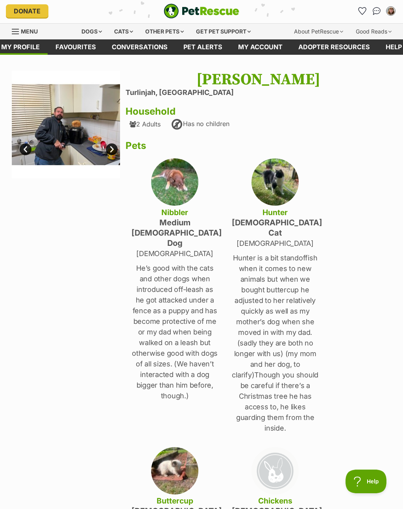
click at [113, 154] on link "Next" at bounding box center [112, 149] width 12 height 12
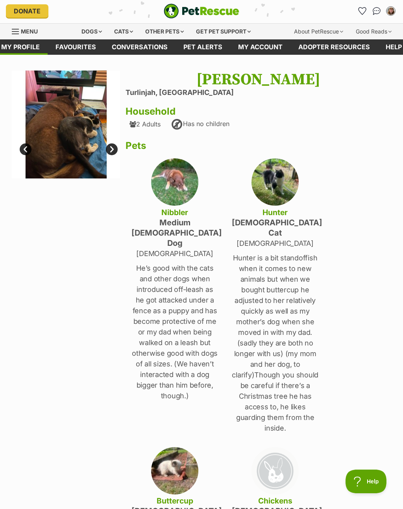
click at [108, 150] on link "Next" at bounding box center [112, 149] width 12 height 12
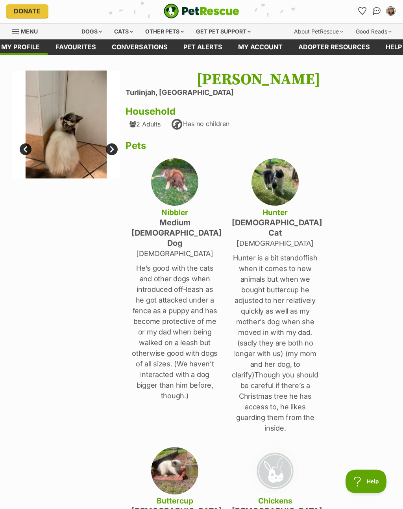
scroll to position [0, 0]
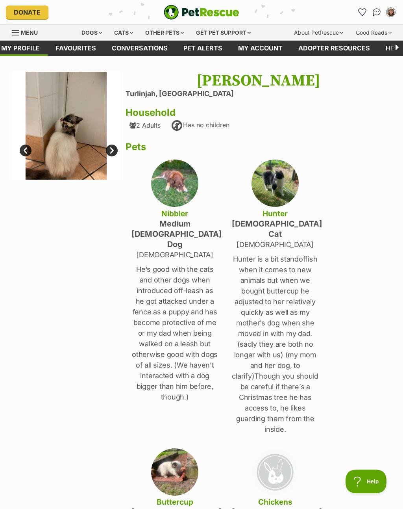
click at [332, 34] on div "About PetRescue" at bounding box center [319, 33] width 60 height 16
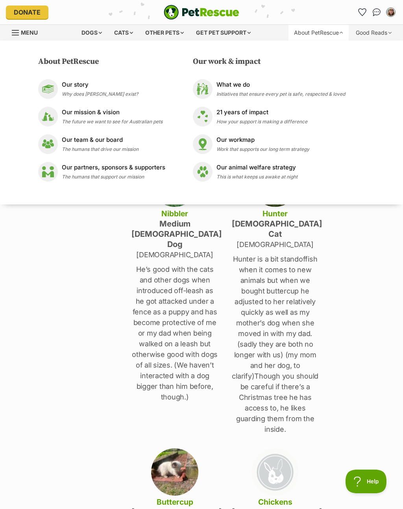
click at [222, 142] on p "Our workmap" at bounding box center [263, 140] width 93 height 9
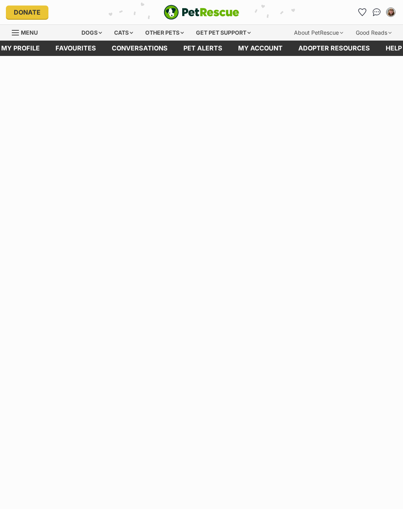
click at [129, 48] on link "Conversations" at bounding box center [140, 48] width 72 height 15
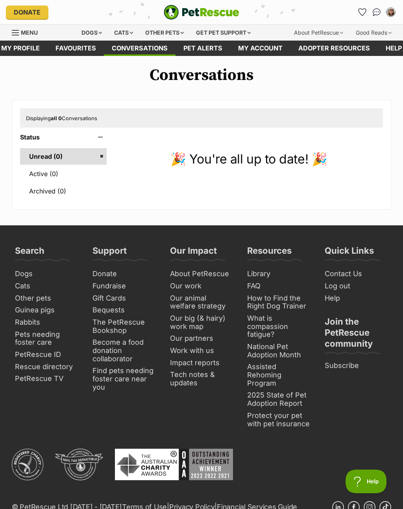
click at [15, 36] on link "Menu" at bounding box center [28, 32] width 32 height 14
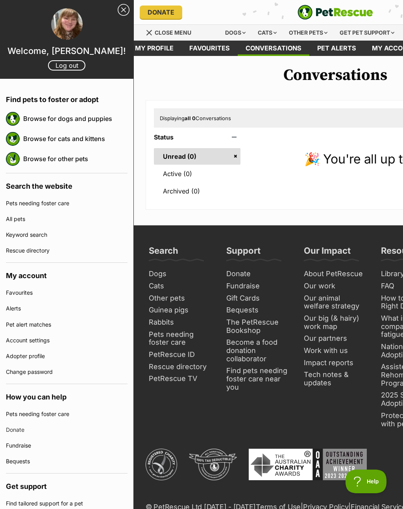
click at [36, 159] on link "Browse for other pets" at bounding box center [75, 158] width 104 height 17
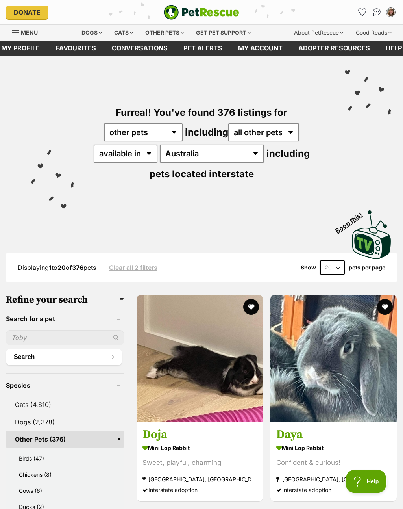
click at [89, 34] on div "Dogs" at bounding box center [92, 33] width 32 height 16
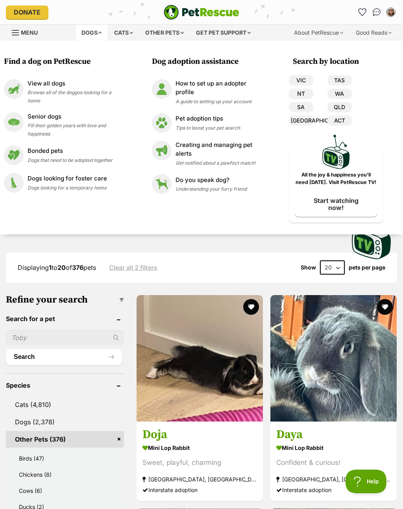
click at [86, 33] on div "Dogs" at bounding box center [92, 33] width 32 height 16
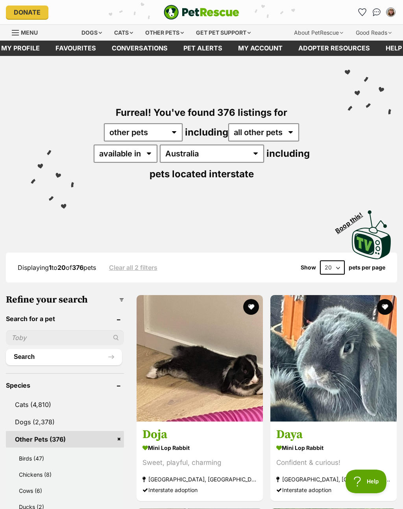
click at [17, 32] on span "Menu" at bounding box center [15, 32] width 7 height 1
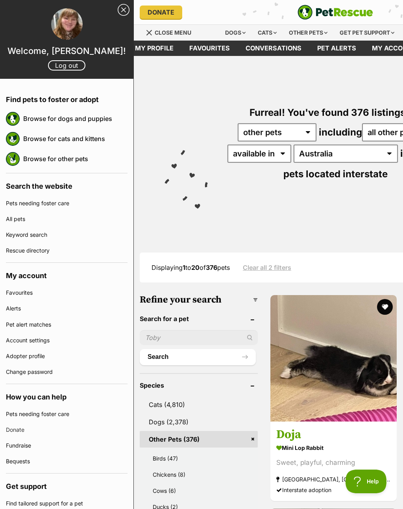
click at [36, 120] on link "Browse for dogs and puppies" at bounding box center [75, 118] width 104 height 17
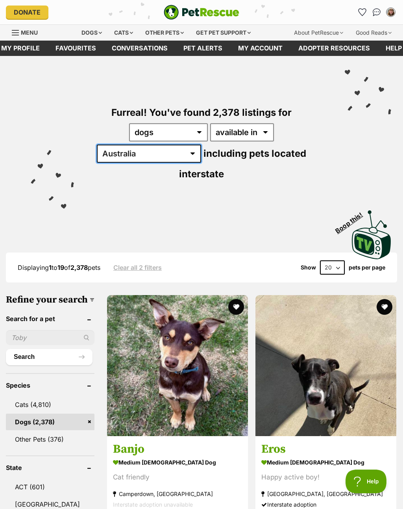
click at [201, 145] on select "[GEOGRAPHIC_DATA] [GEOGRAPHIC_DATA] [GEOGRAPHIC_DATA] [GEOGRAPHIC_DATA] [GEOGRA…" at bounding box center [149, 154] width 104 height 18
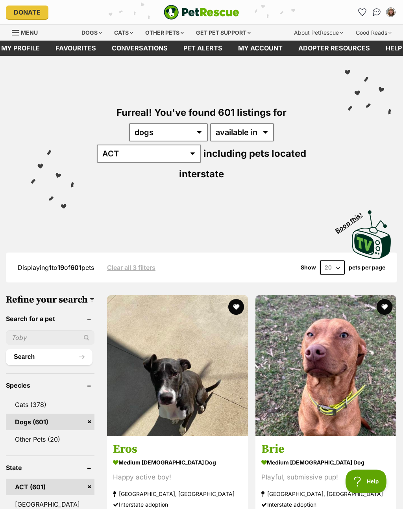
click at [337, 260] on select "20 40 60" at bounding box center [332, 267] width 25 height 14
select select "60"
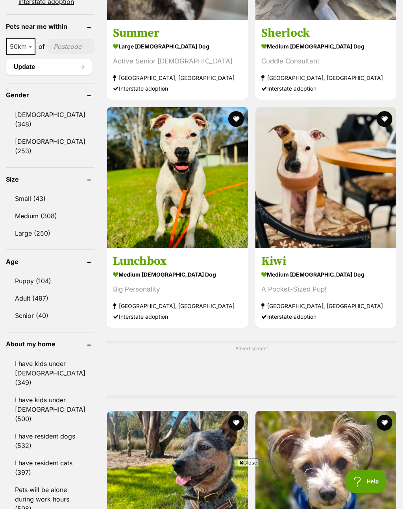
scroll to position [644, 0]
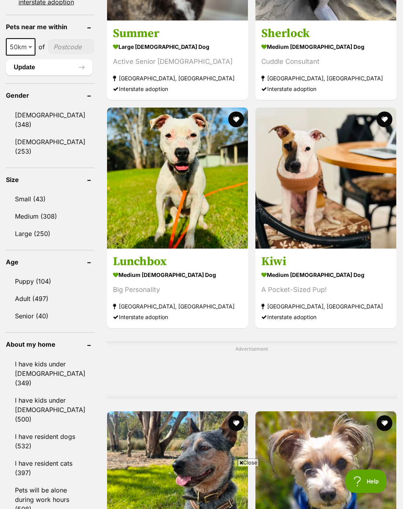
click at [24, 289] on link "Puppy (104)" at bounding box center [50, 281] width 89 height 17
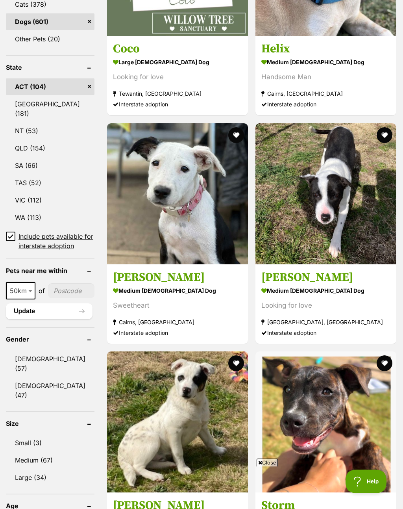
scroll to position [403, 0]
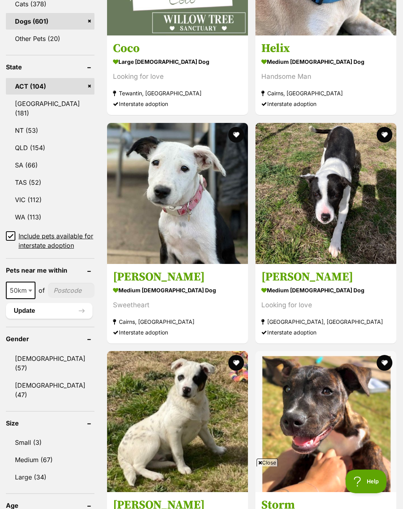
click at [28, 383] on link "[DEMOGRAPHIC_DATA] (47)" at bounding box center [50, 390] width 89 height 26
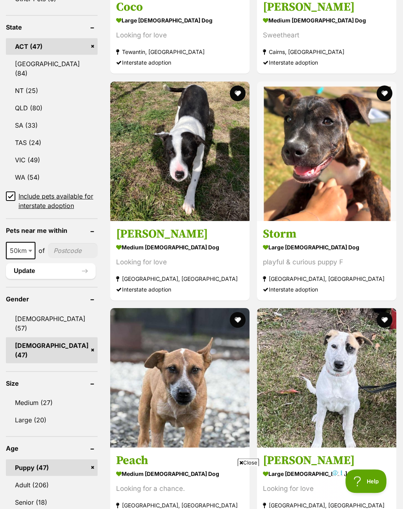
scroll to position [460, 0]
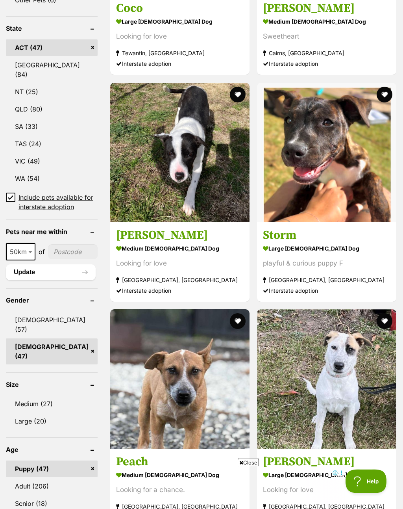
click at [53, 245] on input"] "postcode" at bounding box center [73, 252] width 50 height 15
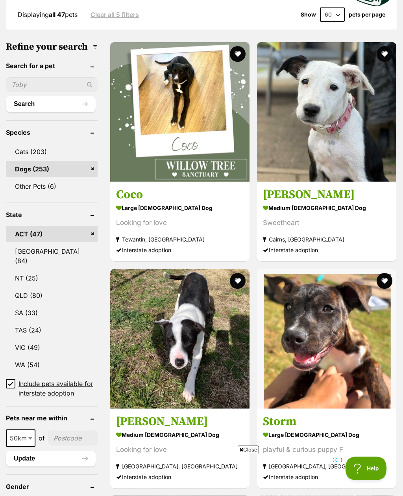
scroll to position [0, 0]
click at [63, 226] on link "ACT (47)" at bounding box center [52, 234] width 92 height 17
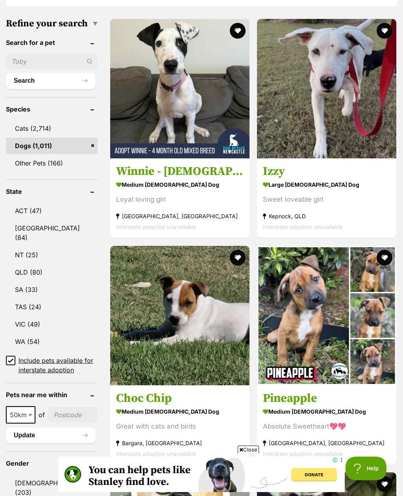
scroll to position [313, 0]
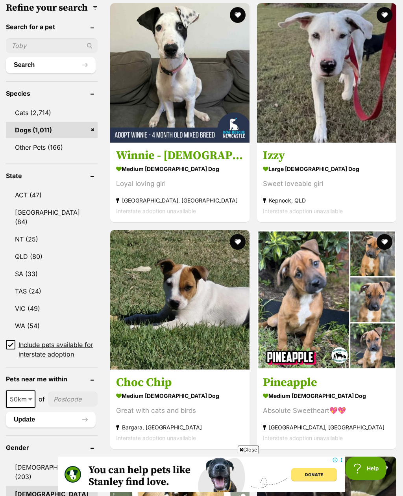
click at [60, 392] on input"] "postcode" at bounding box center [73, 399] width 50 height 15
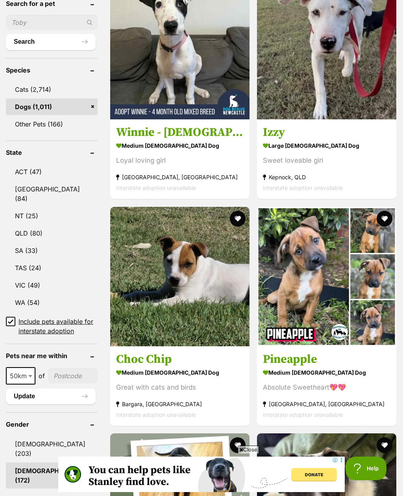
scroll to position [363, 0]
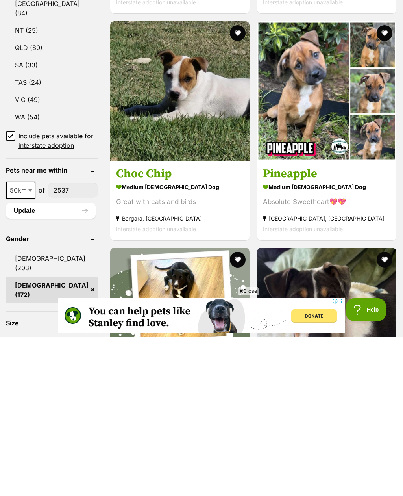
type input"] "2537"
click at [36, 7] on button "Search" at bounding box center [51, 15] width 90 height 16
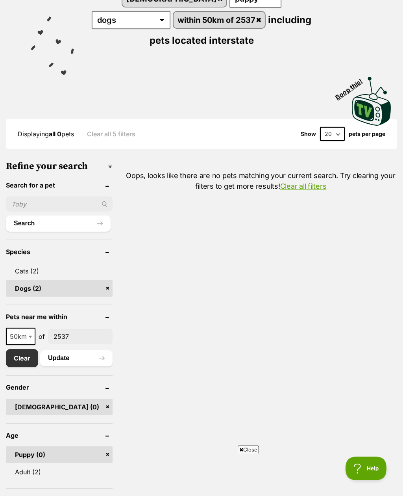
scroll to position [141, 0]
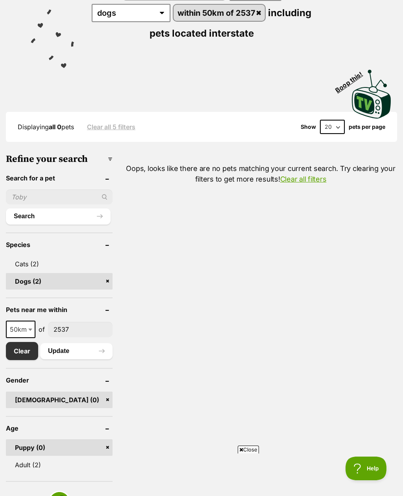
click at [28, 331] on b at bounding box center [30, 330] width 4 height 2
select select "100"
click at [58, 354] on button "Update" at bounding box center [76, 351] width 72 height 16
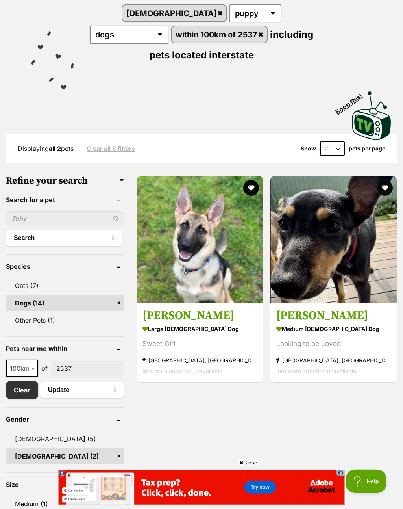
scroll to position [117, 0]
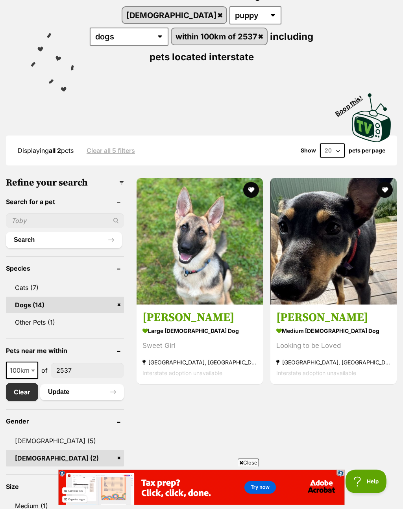
click at [119, 351] on header "Pets near me within" at bounding box center [65, 350] width 118 height 7
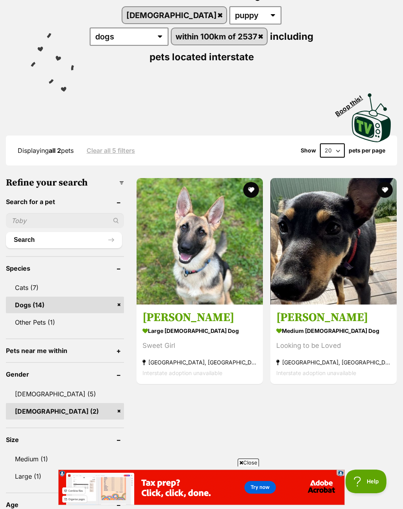
click at [119, 353] on header "Pets near me within" at bounding box center [65, 350] width 118 height 7
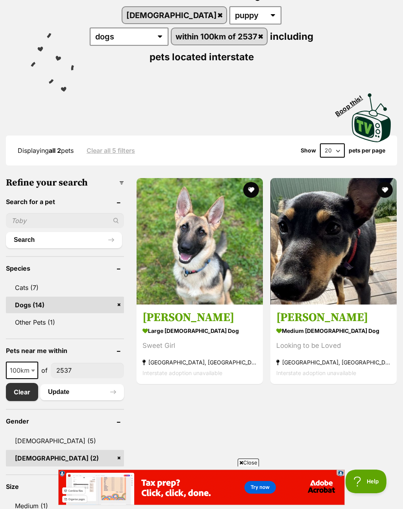
click at [192, 41] on link "within 100km of 2537" at bounding box center [219, 36] width 95 height 16
